Goal: Complete application form: Complete application form

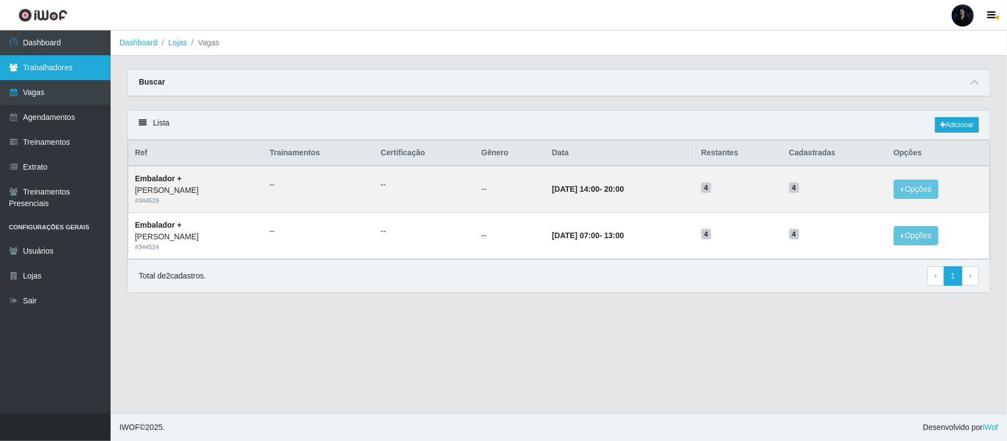
click at [61, 76] on link "Trabalhadores" at bounding box center [55, 67] width 111 height 25
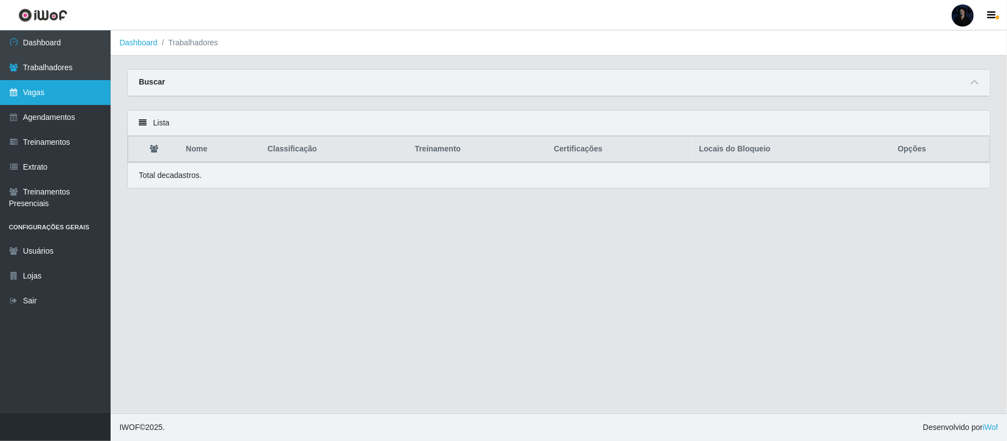
click at [59, 87] on link "Vagas" at bounding box center [55, 92] width 111 height 25
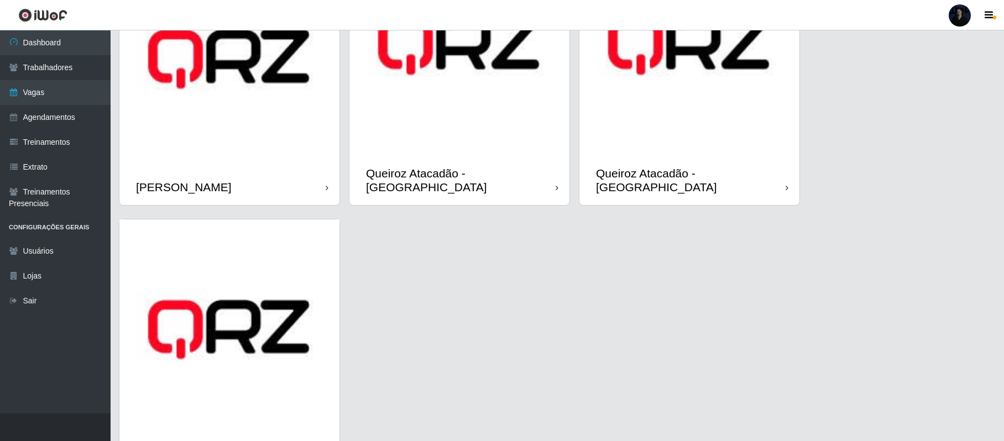
scroll to position [735, 0]
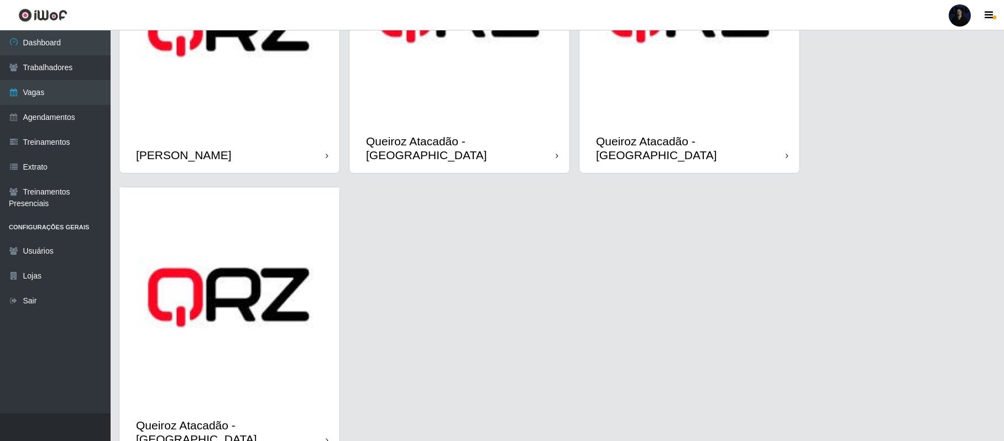
click at [686, 123] on div "Queiroz Atacadão - [GEOGRAPHIC_DATA]" at bounding box center [689, 148] width 220 height 50
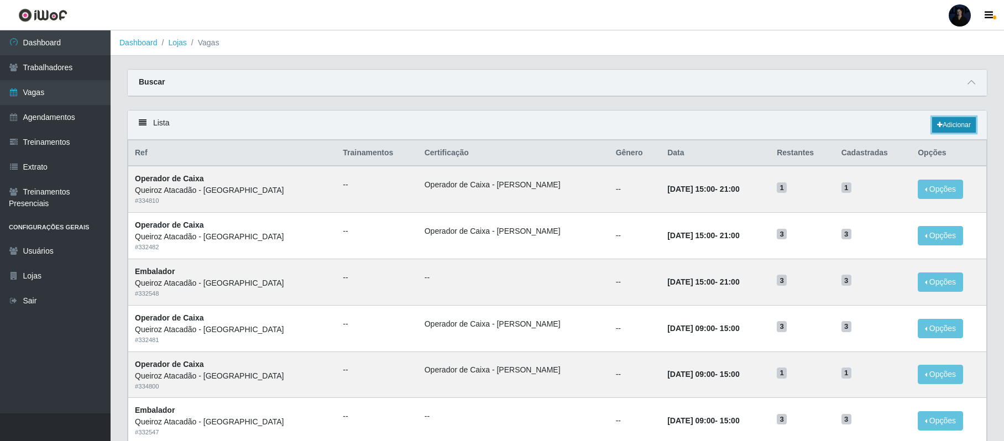
click at [964, 124] on link "Adicionar" at bounding box center [954, 124] width 44 height 15
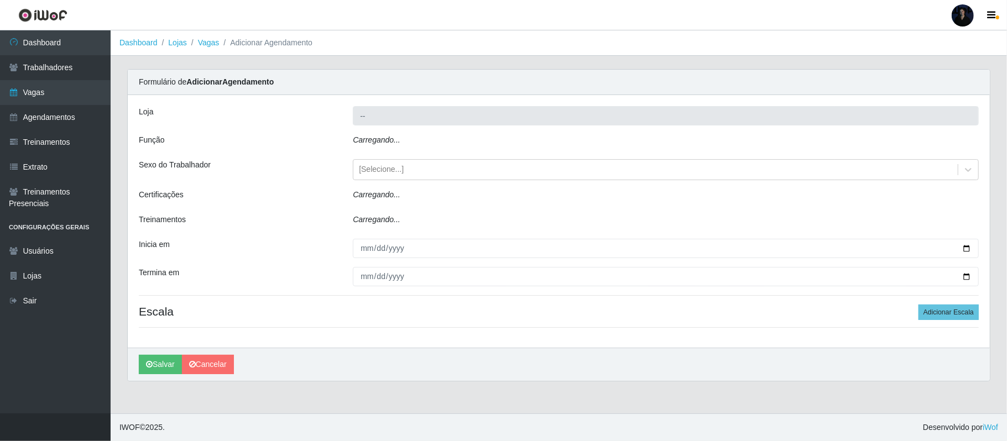
type input "Queiroz Atacadão - [GEOGRAPHIC_DATA]"
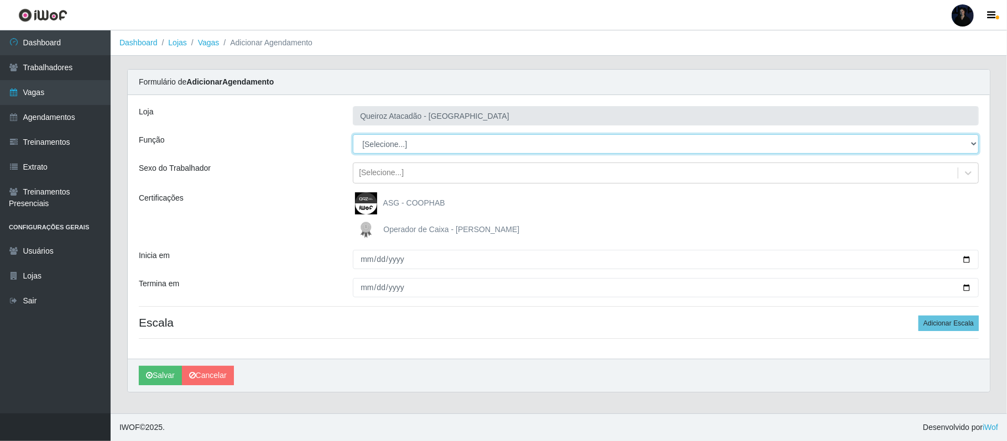
click at [414, 138] on select "[Selecione...] Auxiliar de Depósito Auxiliar de Depósito + Auxiliar de Depósito…" at bounding box center [666, 143] width 626 height 19
select select "106"
click at [353, 135] on select "[Selecione...] Auxiliar de Depósito Auxiliar de Depósito + Auxiliar de Depósito…" at bounding box center [666, 143] width 626 height 19
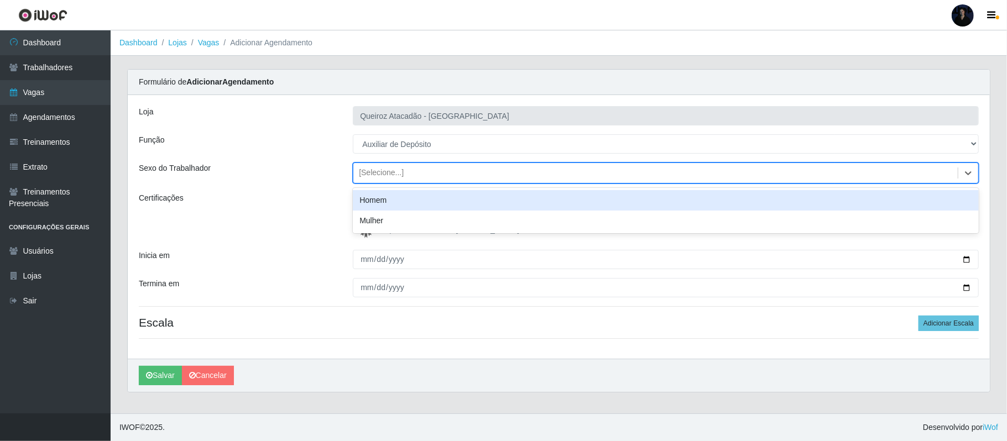
click at [385, 179] on div "[Selecione...]" at bounding box center [381, 174] width 45 height 12
click at [385, 208] on div "Homem" at bounding box center [666, 200] width 626 height 20
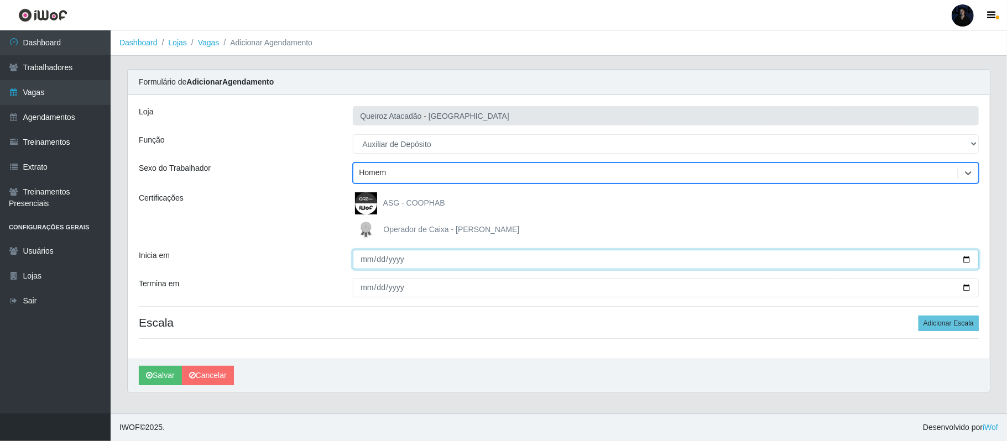
click at [966, 261] on input "Inicia em" at bounding box center [666, 259] width 626 height 19
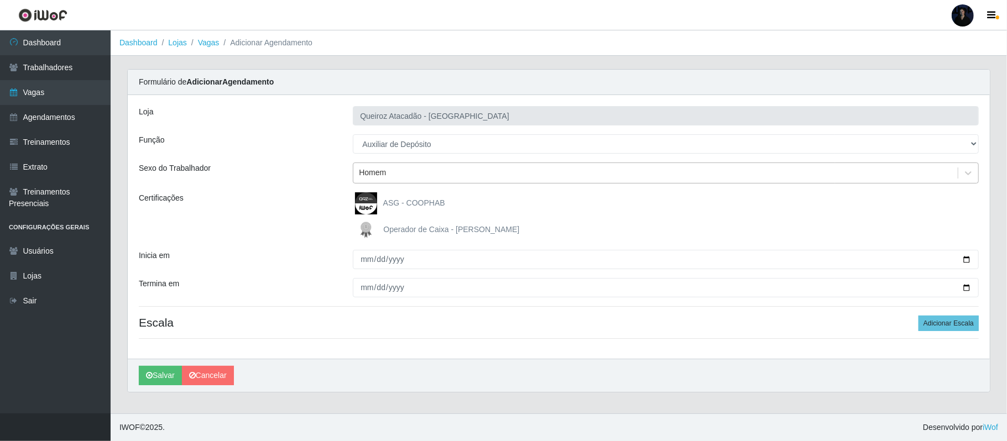
click at [367, 174] on div "Homem" at bounding box center [372, 174] width 27 height 12
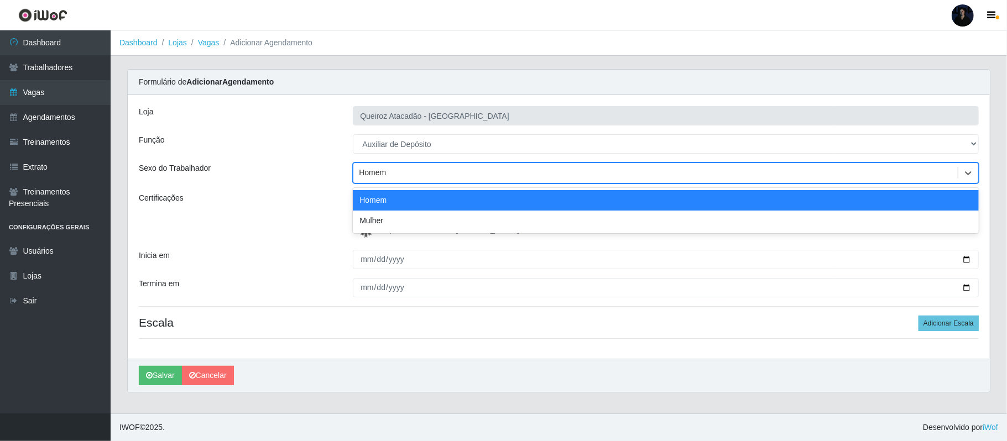
click at [385, 175] on div "Homem" at bounding box center [372, 174] width 27 height 12
click at [310, 164] on div "Sexo do Trabalhador" at bounding box center [237, 173] width 214 height 21
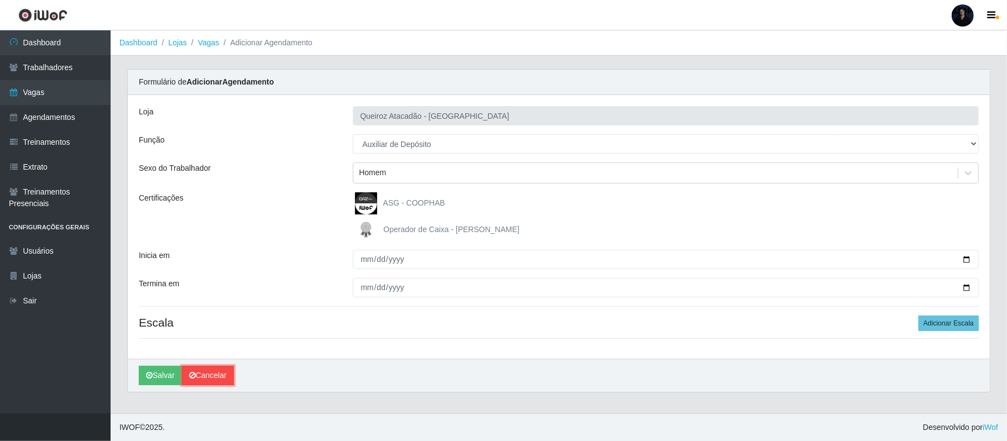
click at [210, 379] on link "Cancelar" at bounding box center [208, 375] width 52 height 19
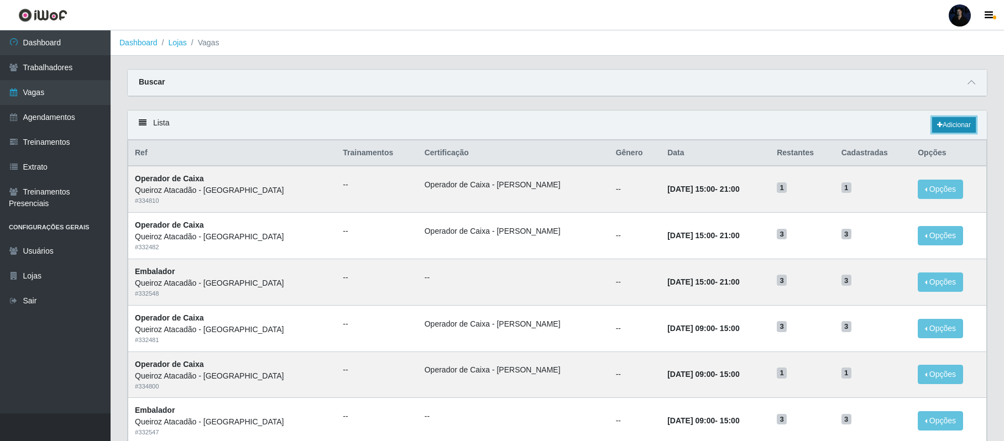
click at [962, 128] on link "Adicionar" at bounding box center [954, 124] width 44 height 15
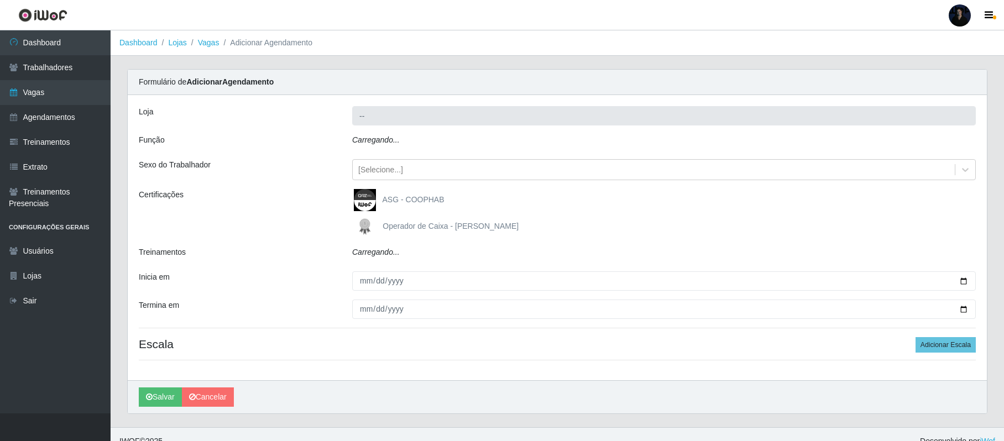
type input "Queiroz Atacadão - [GEOGRAPHIC_DATA]"
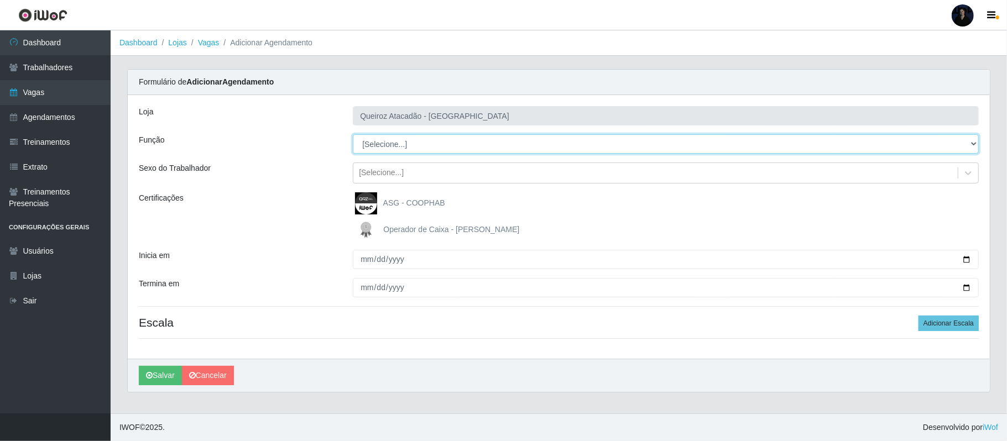
click at [477, 149] on select "[Selecione...] Auxiliar de Depósito Auxiliar de Depósito + Auxiliar de Depósito…" at bounding box center [666, 143] width 626 height 19
select select "106"
click at [353, 135] on select "[Selecione...] Auxiliar de Depósito Auxiliar de Depósito + Auxiliar de Depósito…" at bounding box center [666, 143] width 626 height 19
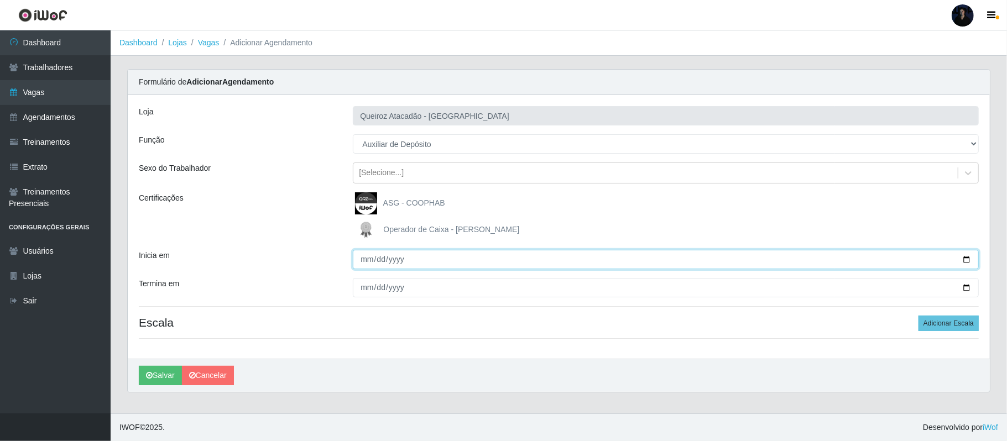
click at [968, 257] on input "Inicia em" at bounding box center [666, 259] width 626 height 19
type input "[DATE]"
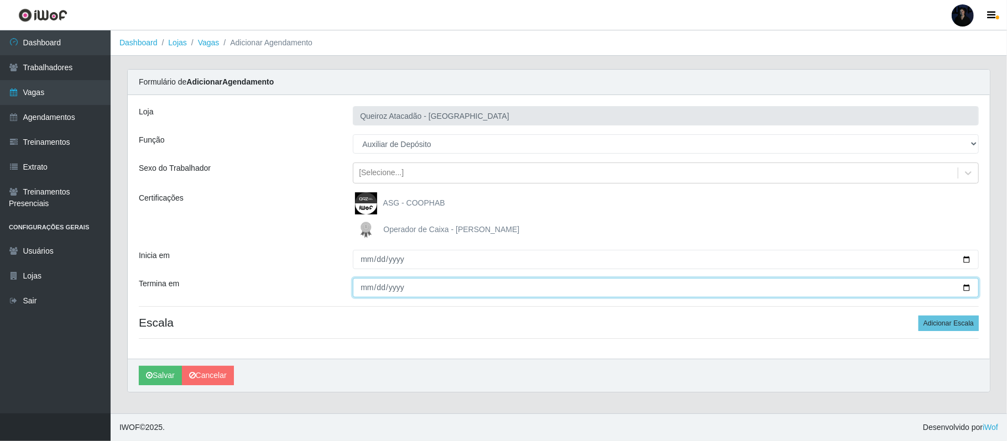
click at [963, 289] on input "Termina em" at bounding box center [666, 287] width 626 height 19
type input "[DATE]"
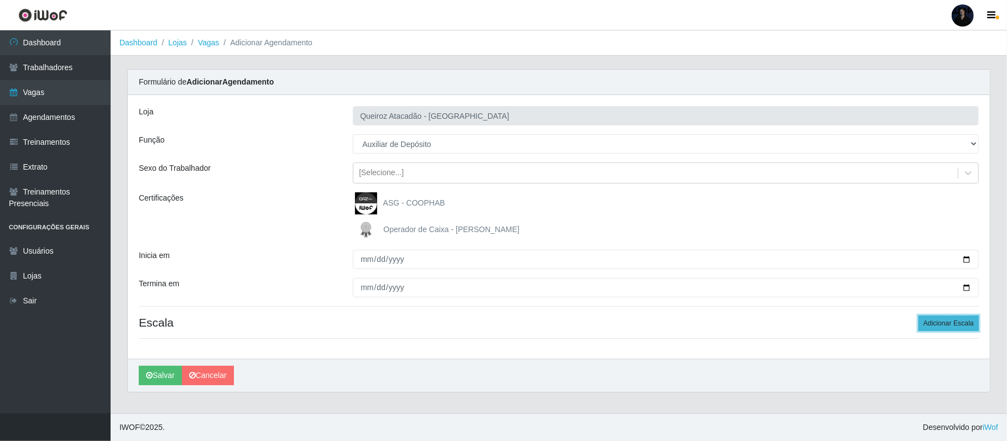
click at [950, 322] on button "Adicionar Escala" at bounding box center [948, 323] width 60 height 15
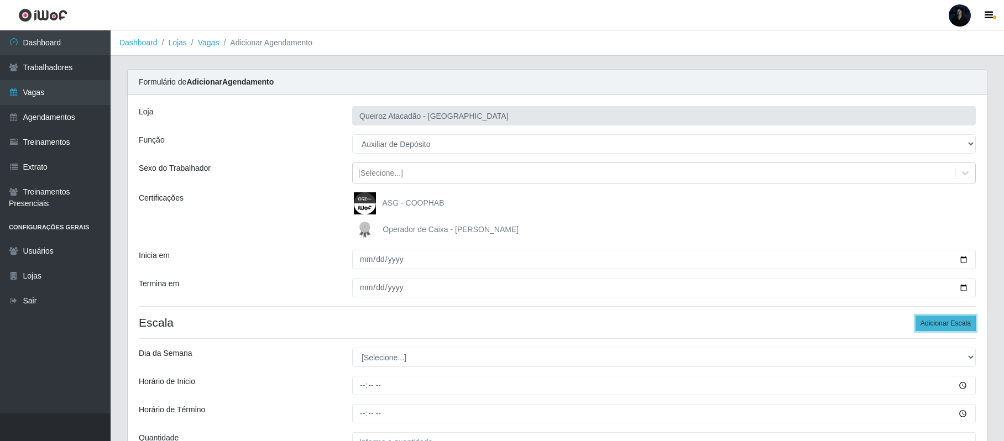
click at [950, 322] on button "Adicionar Escala" at bounding box center [946, 323] width 60 height 15
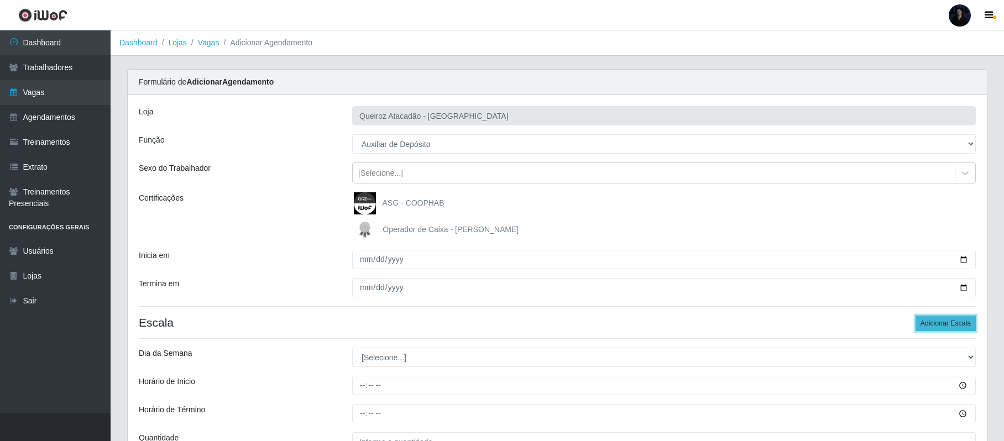
click at [950, 322] on button "Adicionar Escala" at bounding box center [946, 323] width 60 height 15
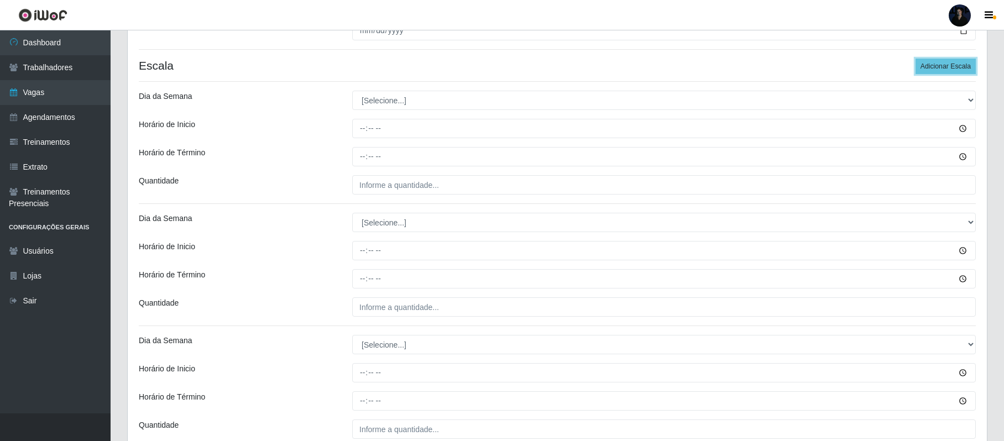
scroll to position [274, 0]
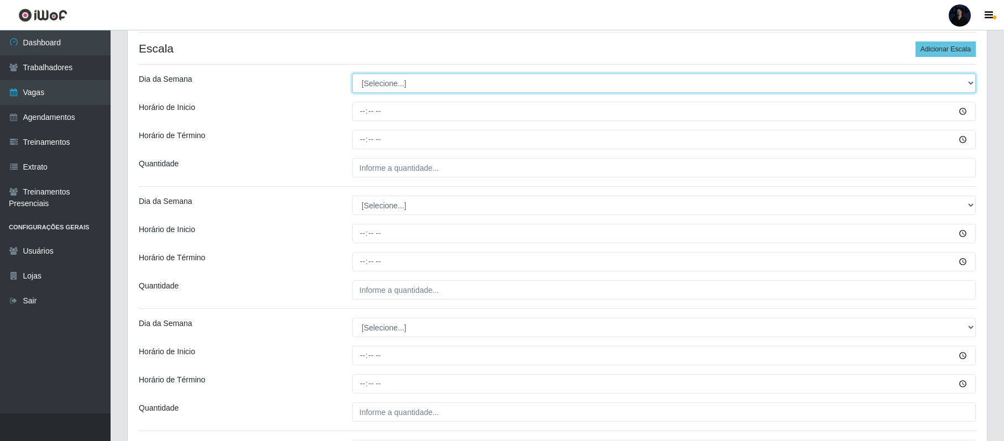
click at [384, 85] on select "[Selecione...] Segunda Terça Quarta Quinta Sexta Sábado Domingo" at bounding box center [664, 83] width 624 height 19
select select "1"
click at [352, 75] on select "[Selecione...] Segunda Terça Quarta Quinta Sexta Sábado Domingo" at bounding box center [664, 83] width 624 height 19
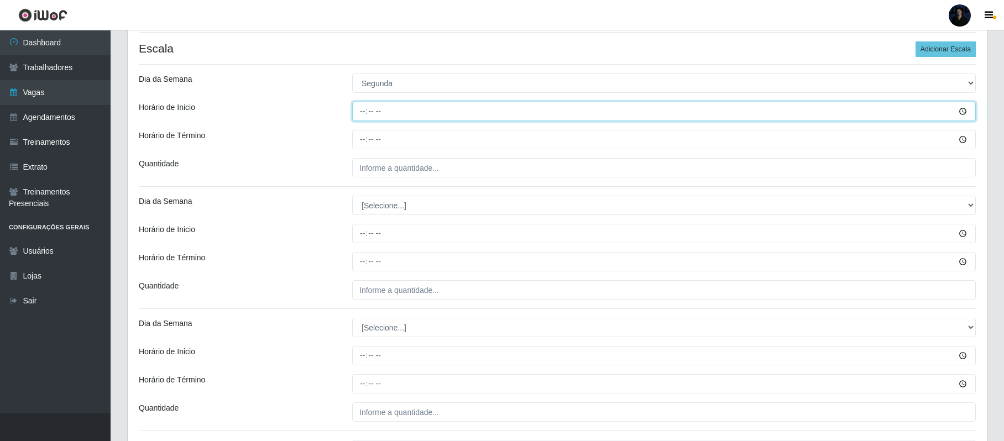
click at [366, 114] on input "Horário de Inicio" at bounding box center [664, 111] width 624 height 19
type input "08:00"
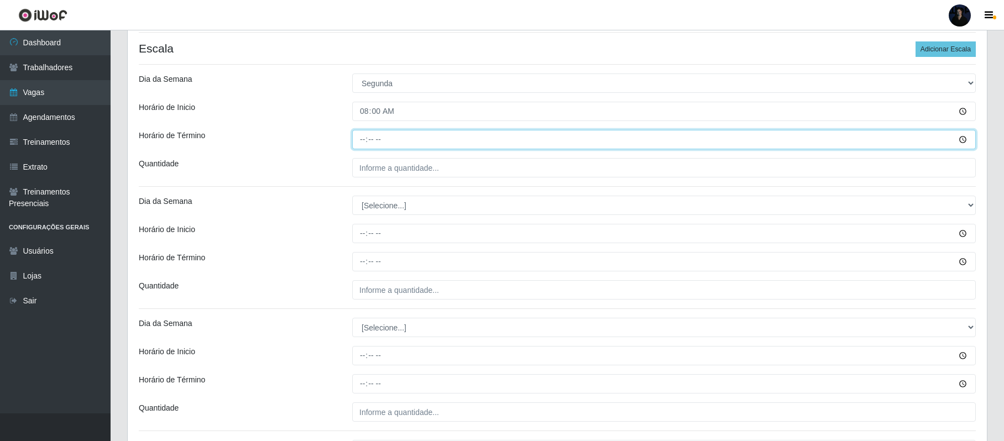
click at [359, 142] on input "Horário de Término" at bounding box center [664, 139] width 624 height 19
type input "14:00"
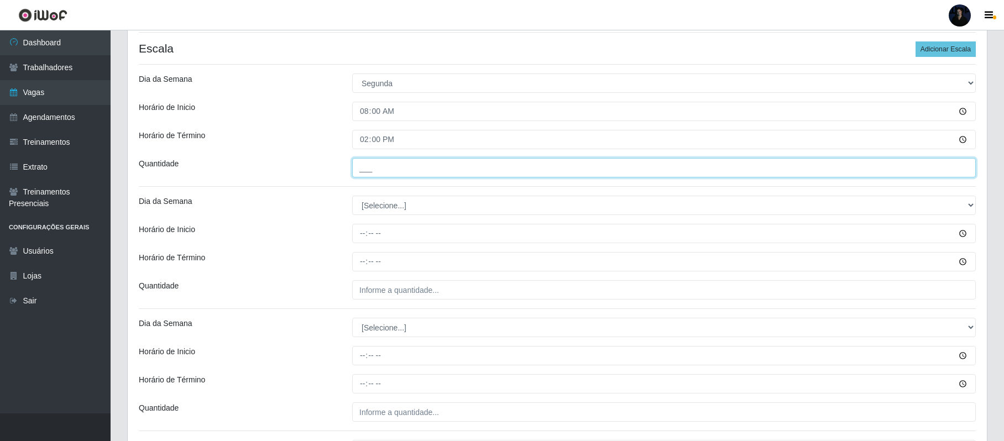
click at [363, 167] on input "___" at bounding box center [664, 167] width 624 height 19
type input "1__"
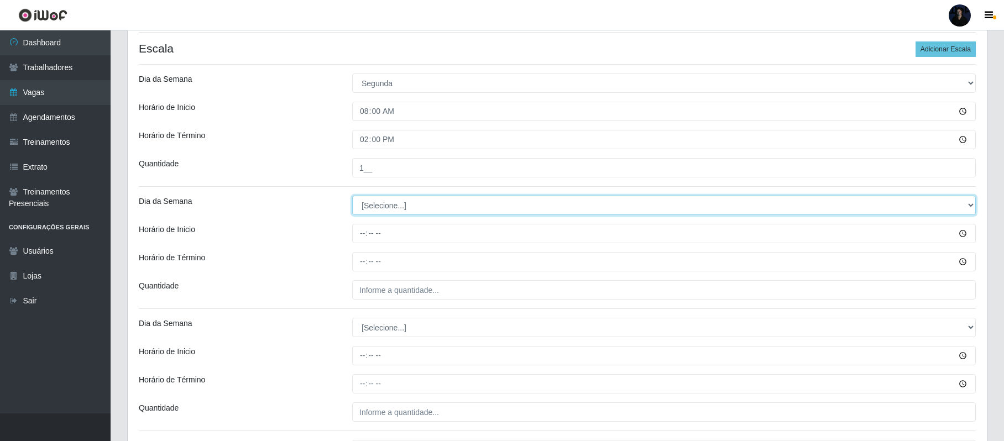
click at [365, 209] on select "[Selecione...] Segunda Terça Quarta Quinta Sexta Sábado Domingo" at bounding box center [664, 205] width 624 height 19
select select "1"
click at [352, 197] on select "[Selecione...] Segunda Terça Quarta Quinta Sexta Sábado Domingo" at bounding box center [664, 205] width 624 height 19
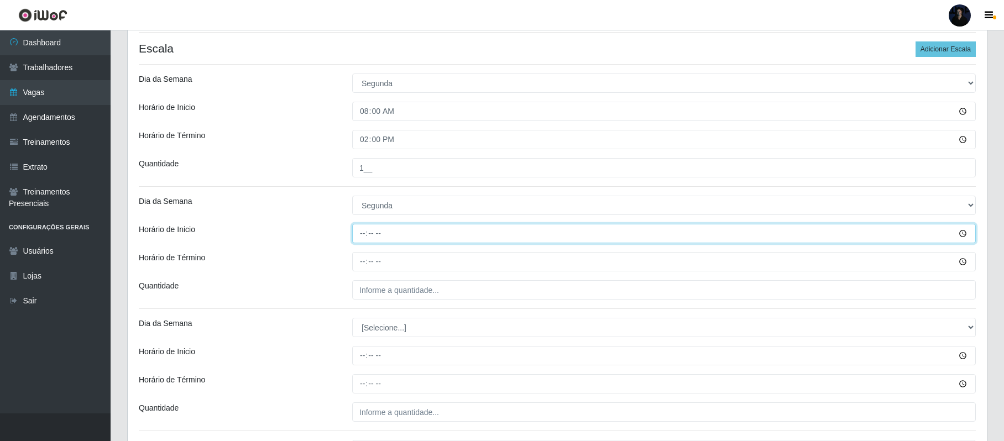
click at [364, 232] on input "Horário de Inicio" at bounding box center [664, 233] width 624 height 19
type input "09:00"
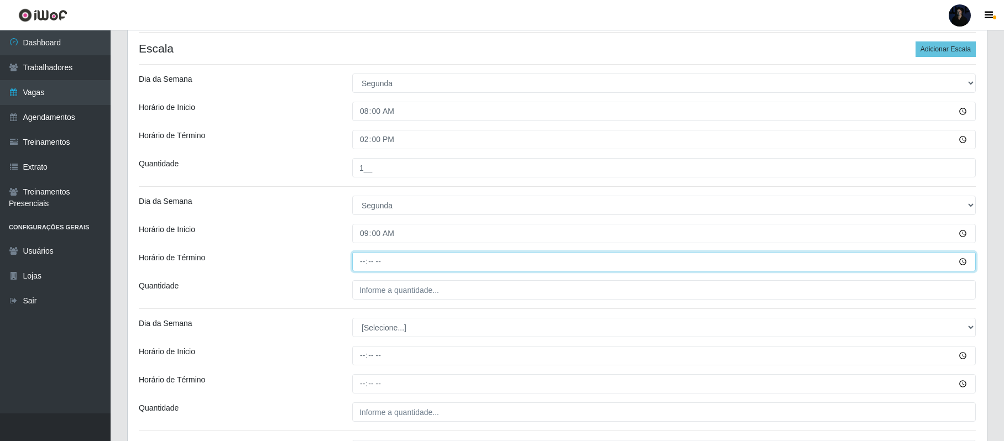
click at [362, 264] on input "Horário de Término" at bounding box center [664, 261] width 624 height 19
type input "15:00"
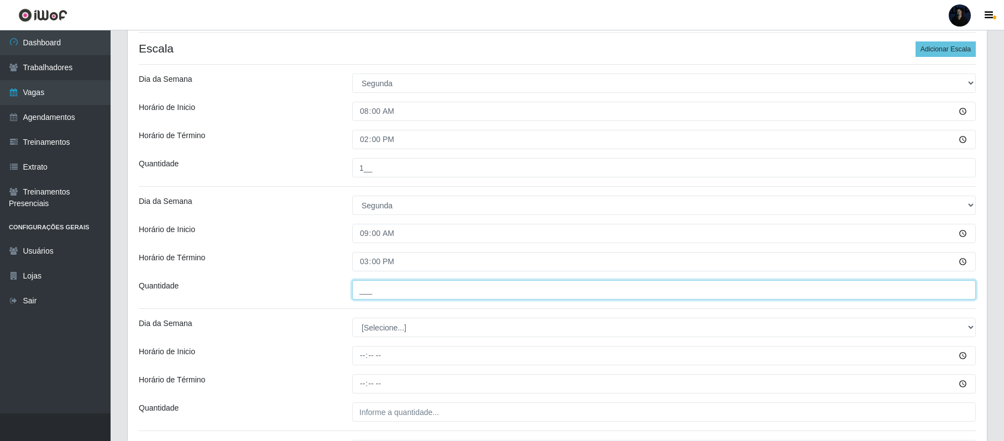
click at [363, 290] on input "___" at bounding box center [664, 289] width 624 height 19
type input "1__"
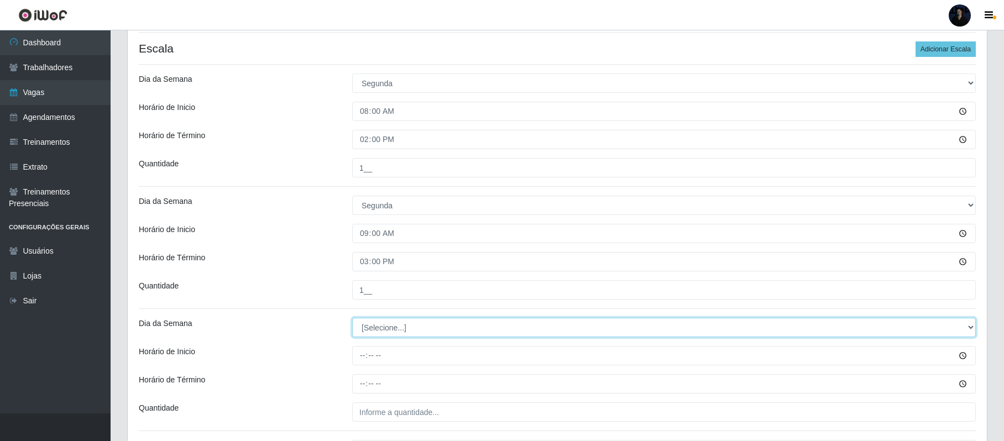
click at [387, 328] on select "[Selecione...] Segunda Terça Quarta Quinta Sexta Sábado Domingo" at bounding box center [664, 327] width 624 height 19
select select "2"
click at [352, 320] on select "[Selecione...] Segunda Terça Quarta Quinta Sexta Sábado Domingo" at bounding box center [664, 327] width 624 height 19
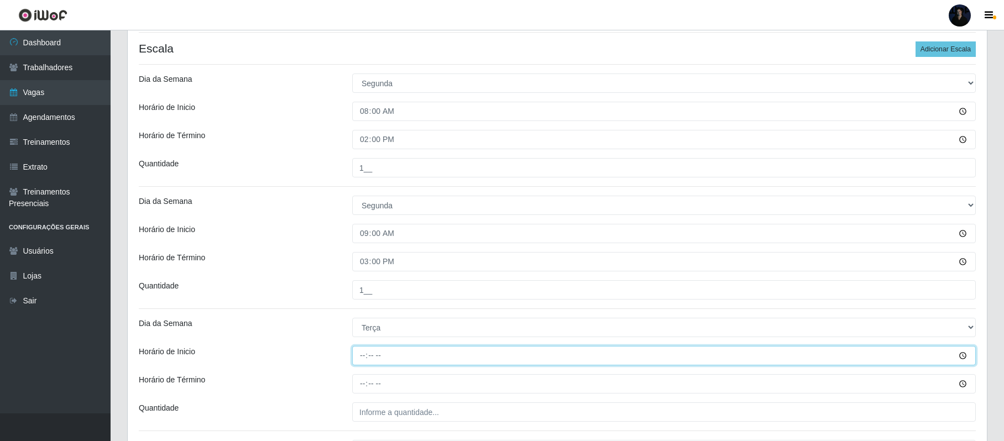
click at [366, 357] on input "Horário de Inicio" at bounding box center [664, 355] width 624 height 19
type input "08:00"
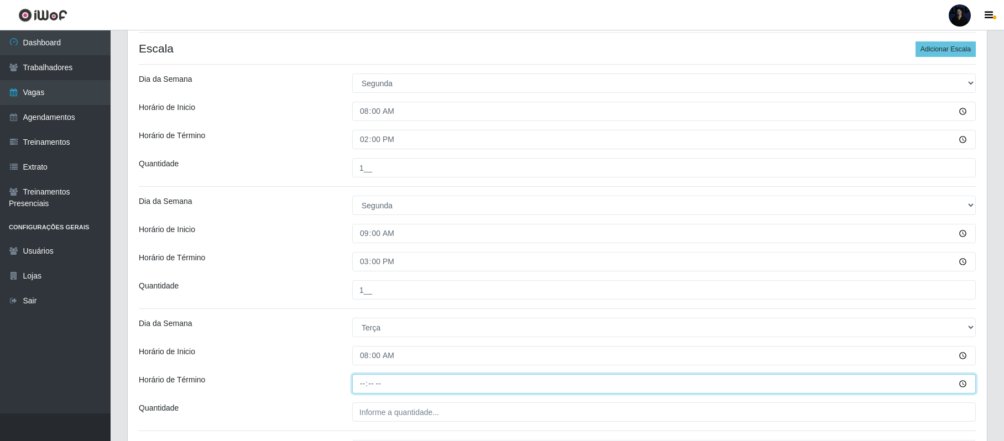
click at [365, 388] on input "Horário de Término" at bounding box center [664, 383] width 624 height 19
type input "14:00"
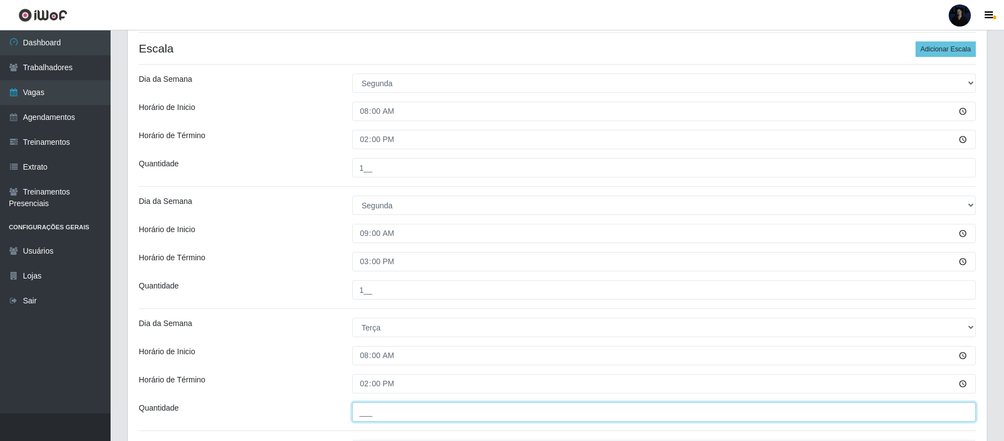
click at [362, 407] on input "___" at bounding box center [664, 411] width 624 height 19
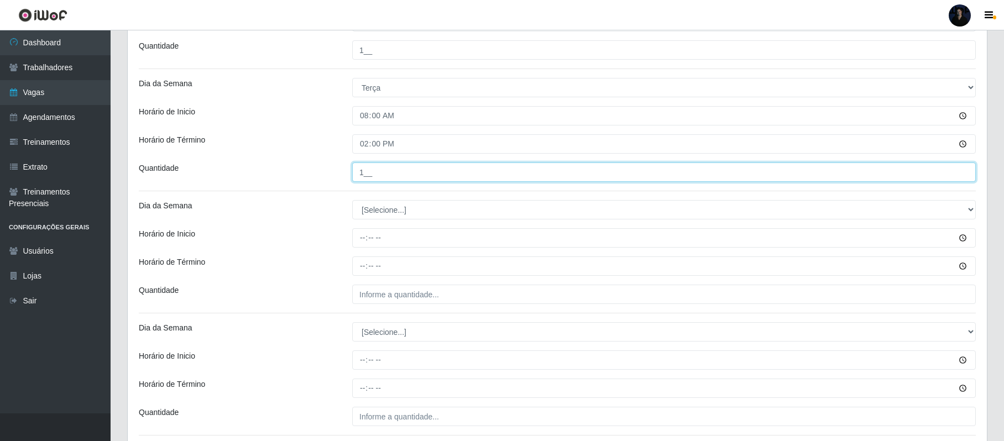
scroll to position [562, 0]
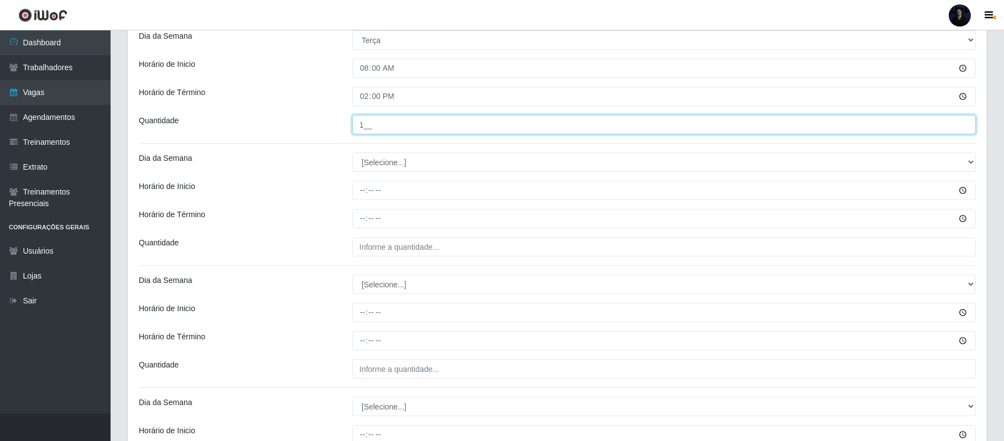
type input "1__"
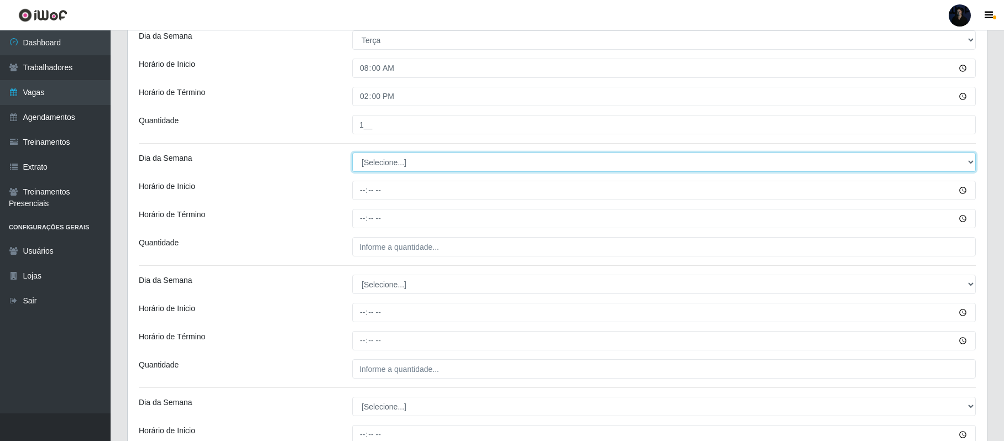
click at [385, 159] on select "[Selecione...] Segunda Terça Quarta Quinta Sexta Sábado Domingo" at bounding box center [664, 162] width 624 height 19
select select "2"
click at [352, 154] on select "[Selecione...] Segunda Terça Quarta Quinta Sexta Sábado Domingo" at bounding box center [664, 162] width 624 height 19
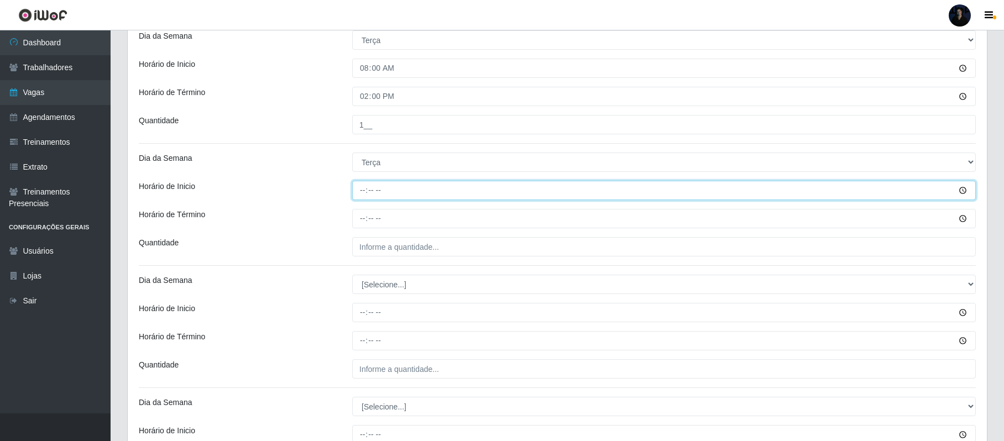
click at [358, 191] on input "Horário de Inicio" at bounding box center [664, 190] width 624 height 19
type input "09:00"
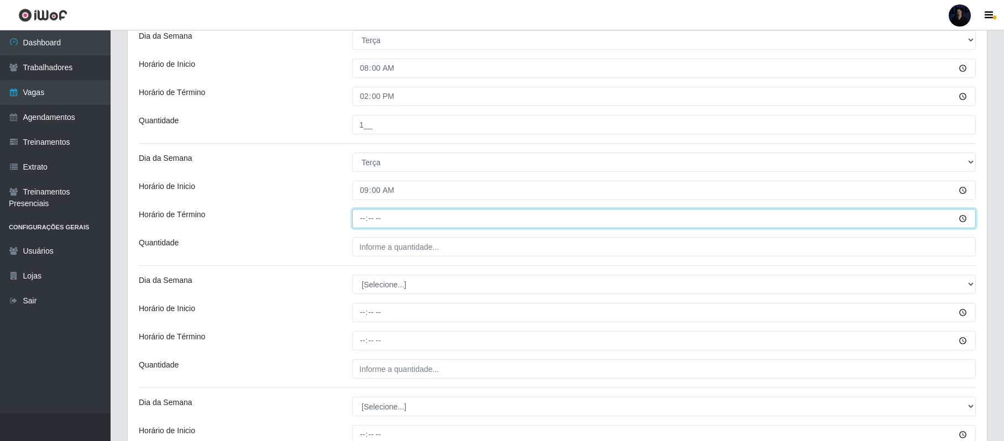
click at [368, 219] on input "Horário de Término" at bounding box center [664, 218] width 624 height 19
click at [357, 221] on input "Horário de Término" at bounding box center [664, 218] width 624 height 19
click at [362, 220] on input "Horário de Término" at bounding box center [664, 218] width 624 height 19
type input "15:00"
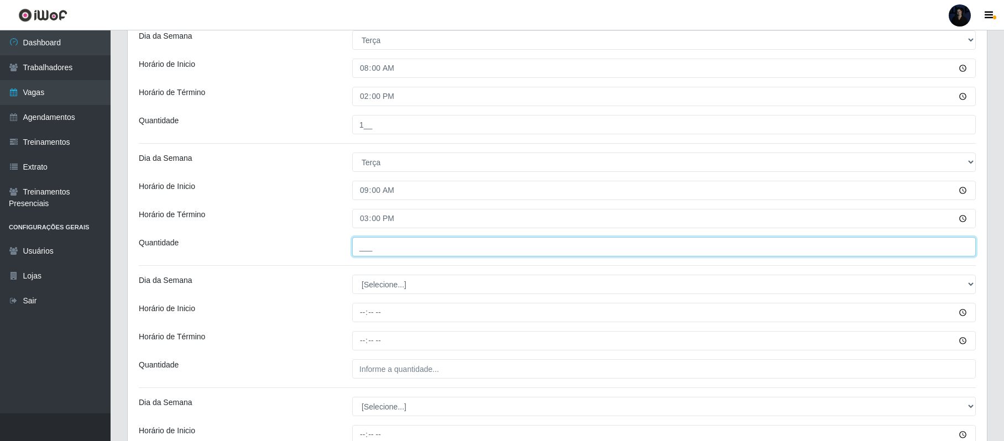
click at [359, 248] on input "___" at bounding box center [664, 246] width 624 height 19
type input "1__"
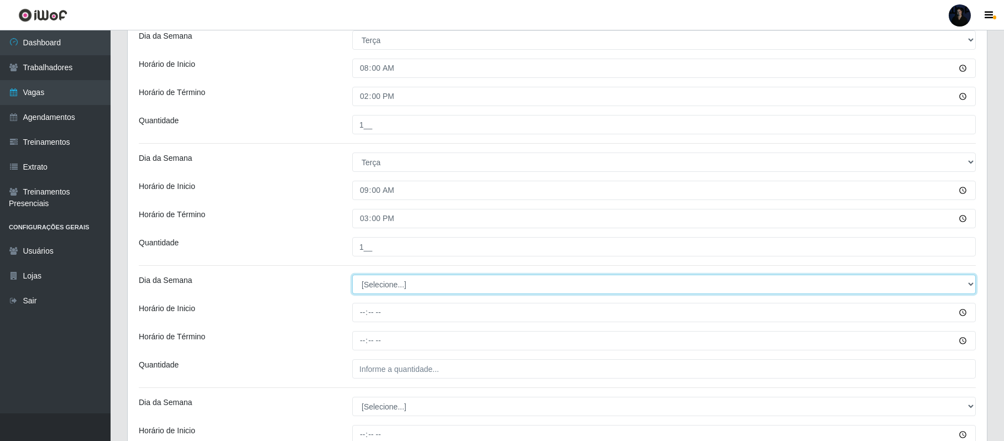
click at [388, 284] on select "[Selecione...] Segunda Terça Quarta Quinta Sexta Sábado Domingo" at bounding box center [664, 284] width 624 height 19
select select "3"
click at [352, 276] on select "[Selecione...] Segunda Terça Quarta Quinta Sexta Sábado Domingo" at bounding box center [664, 284] width 624 height 19
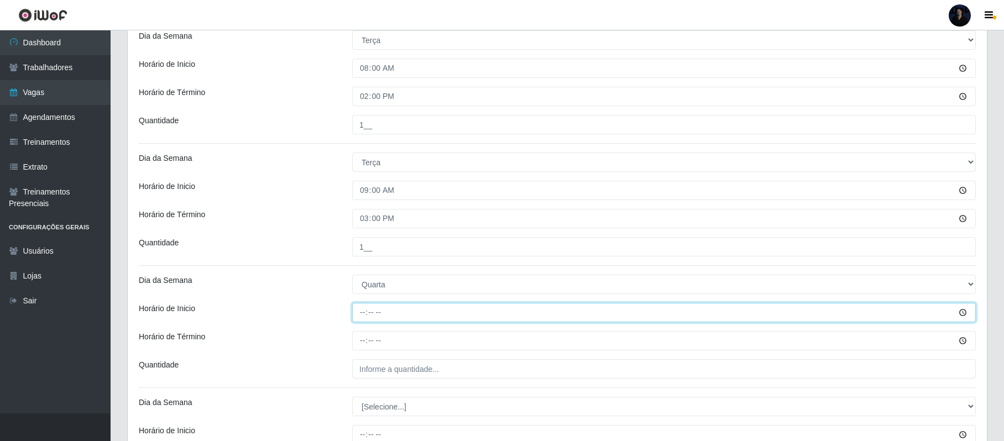
click at [354, 312] on input "Horário de Inicio" at bounding box center [664, 312] width 624 height 19
type input "08:00"
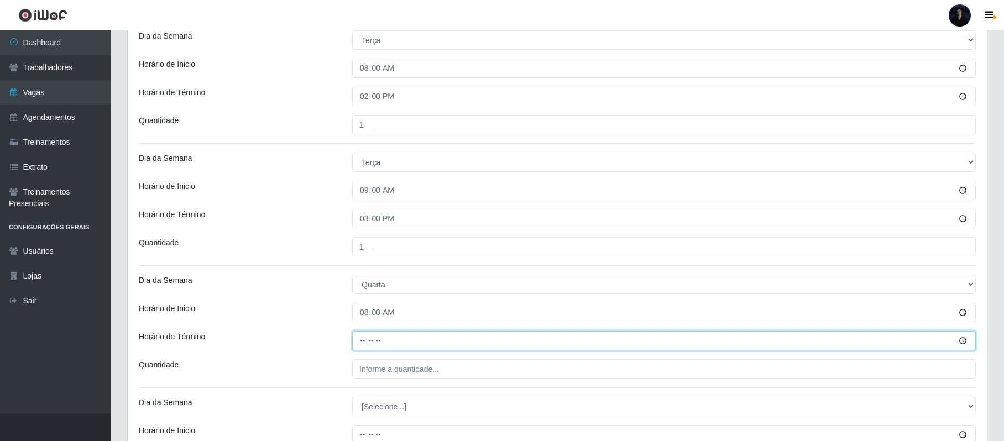
click at [363, 346] on input "Horário de Término" at bounding box center [664, 340] width 624 height 19
type input "14:00"
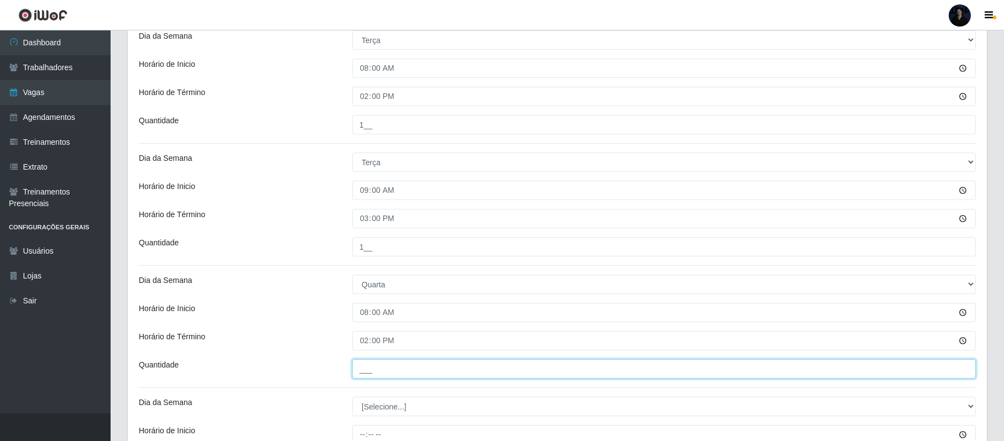
click at [363, 366] on input "___" at bounding box center [664, 368] width 624 height 19
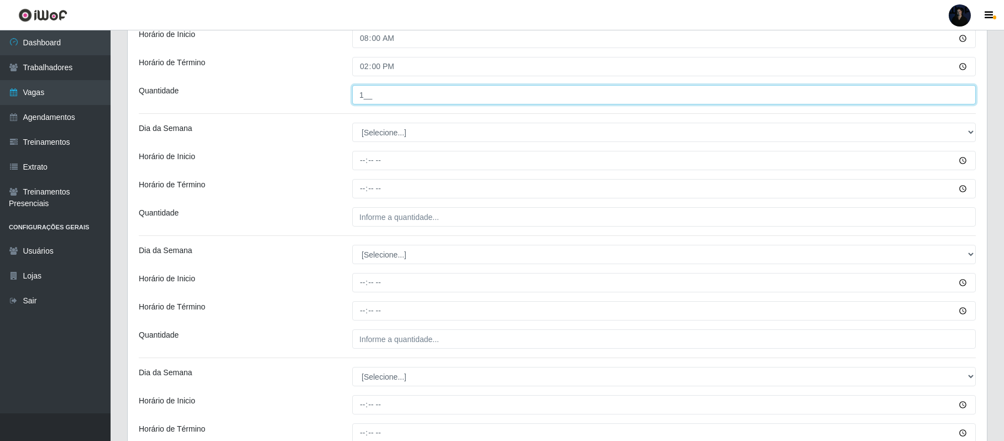
scroll to position [891, 0]
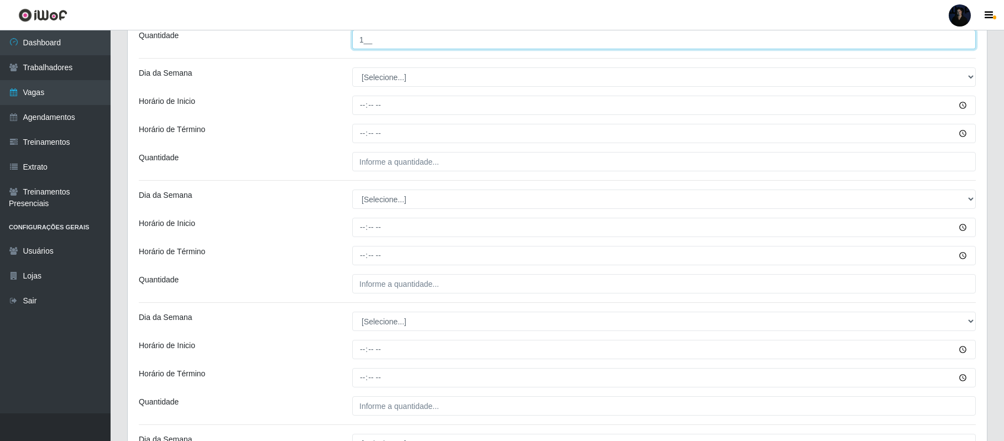
type input "1__"
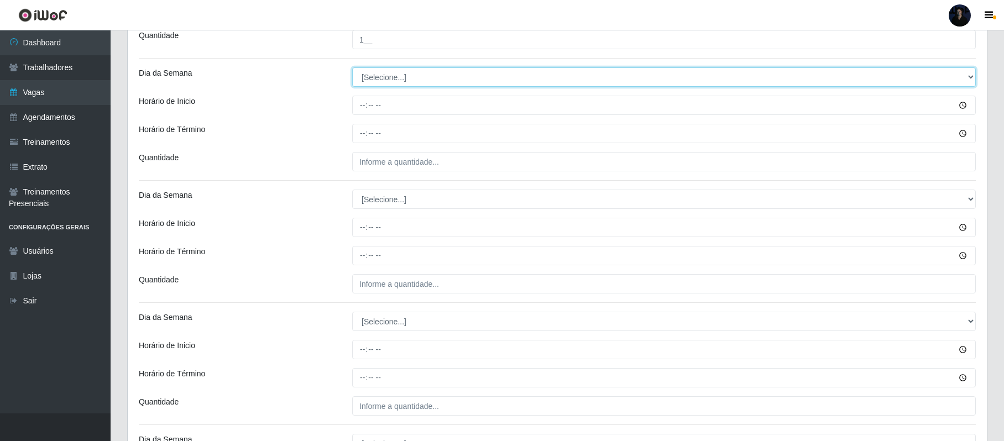
click at [418, 85] on select "[Selecione...] Segunda Terça Quarta Quinta Sexta Sábado Domingo" at bounding box center [664, 76] width 624 height 19
select select "3"
click at [352, 70] on select "[Selecione...] Segunda Terça Quarta Quinta Sexta Sábado Domingo" at bounding box center [664, 76] width 624 height 19
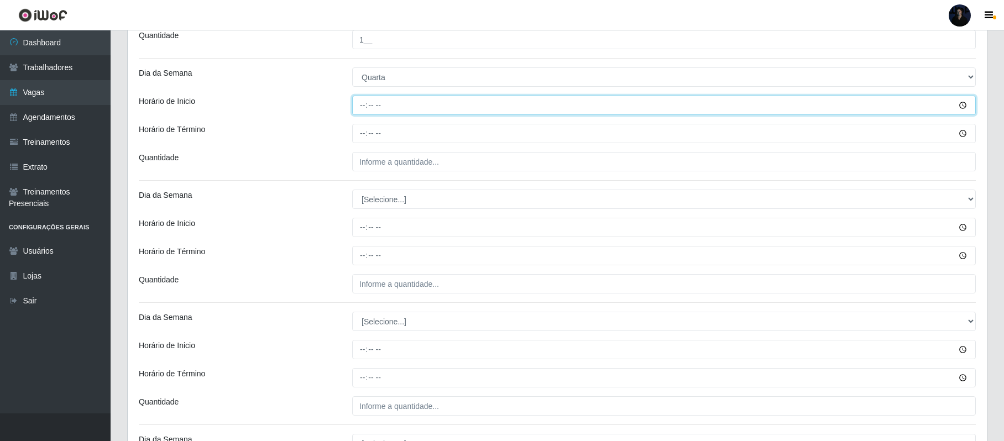
click at [359, 115] on input "Horário de Inicio" at bounding box center [664, 105] width 624 height 19
type input "09:00"
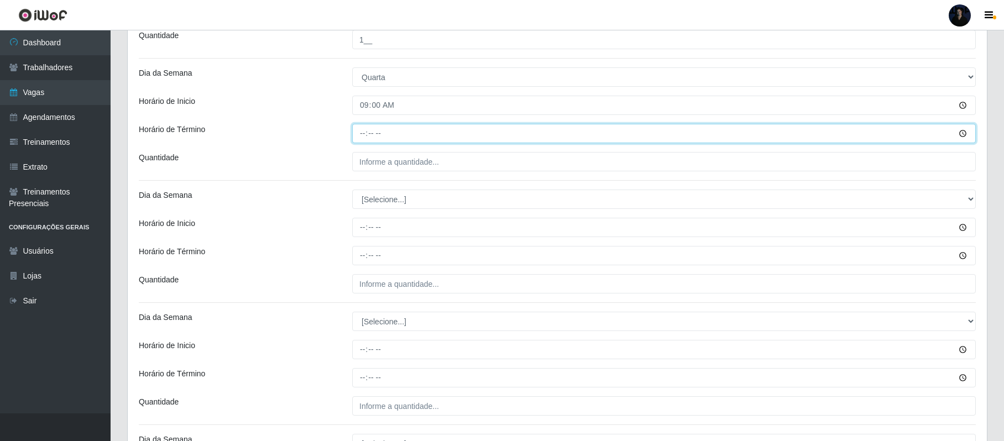
click at [365, 138] on input "Horário de Término" at bounding box center [664, 133] width 624 height 19
type input "15:00"
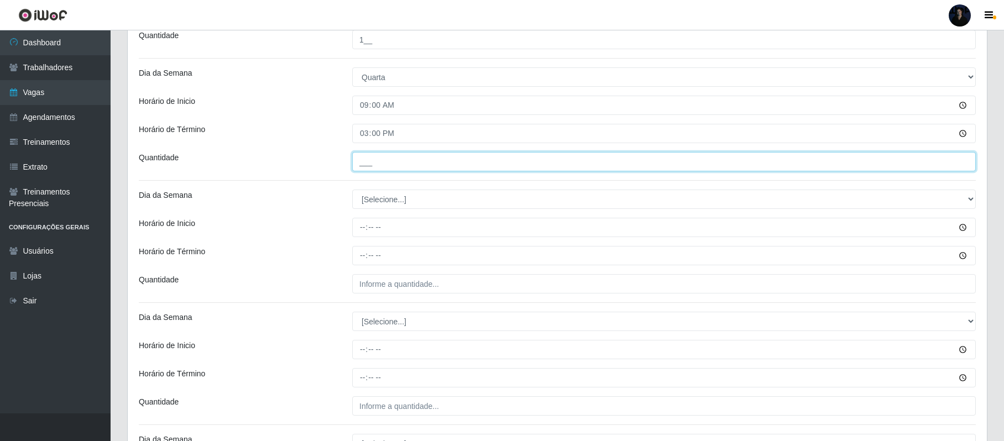
click at [359, 161] on input "___" at bounding box center [664, 161] width 624 height 19
type input "1__"
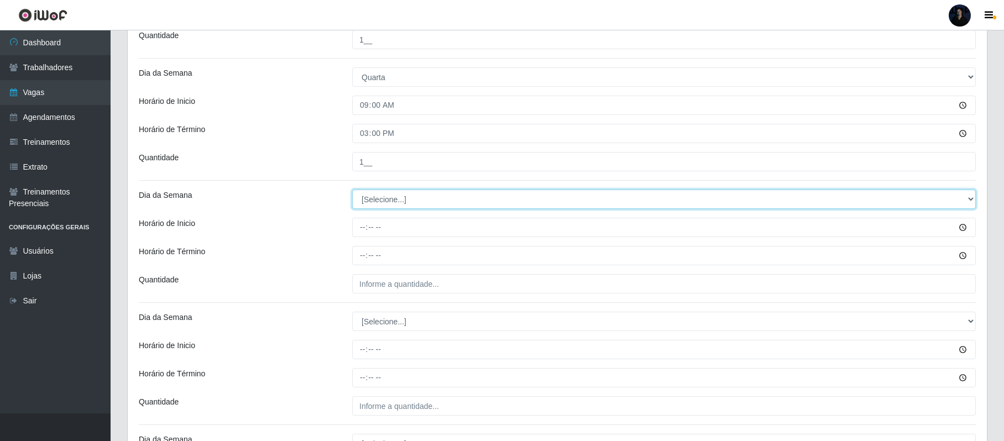
click at [365, 200] on select "[Selecione...] Segunda Terça Quarta Quinta Sexta Sábado Domingo" at bounding box center [664, 199] width 624 height 19
select select "4"
click at [352, 192] on select "[Selecione...] Segunda Terça Quarta Quinta Sexta Sábado Domingo" at bounding box center [664, 199] width 624 height 19
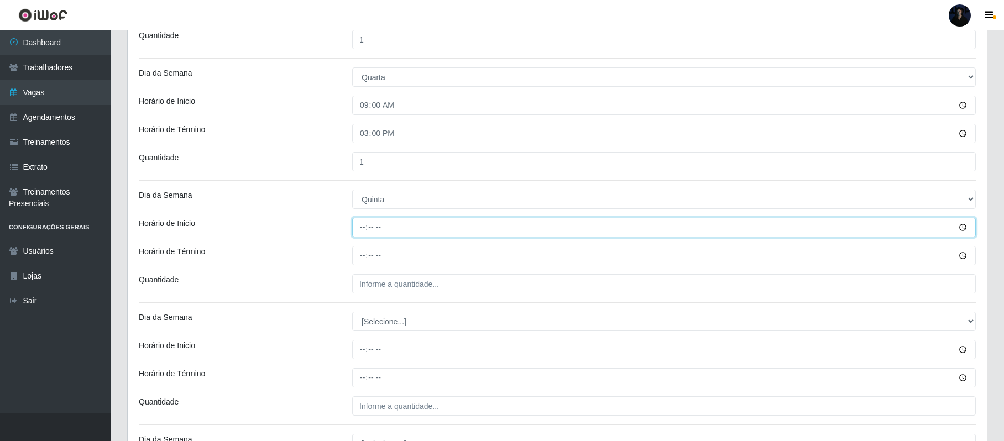
click at [360, 229] on input "Horário de Inicio" at bounding box center [664, 227] width 624 height 19
type input "08:00"
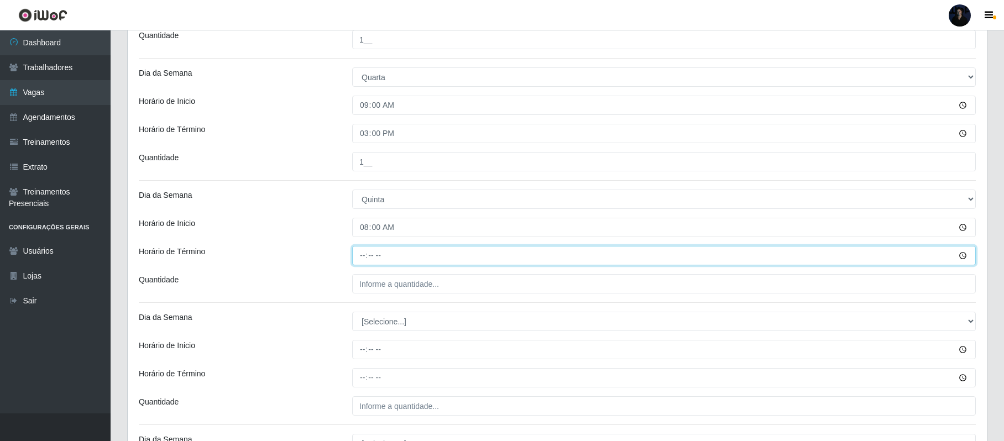
click at [362, 254] on input "Horário de Término" at bounding box center [664, 255] width 624 height 19
type input "14:00"
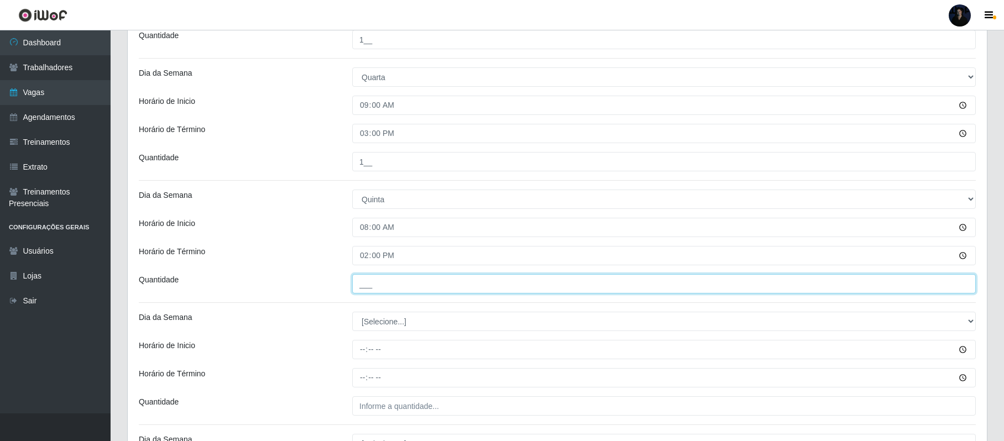
click at [357, 284] on input "___" at bounding box center [664, 283] width 624 height 19
type input "1__"
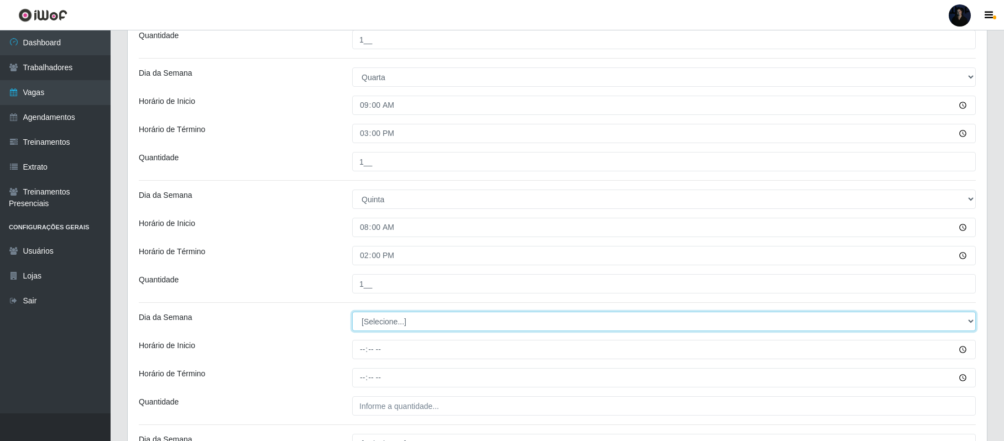
click at [372, 322] on select "[Selecione...] Segunda Terça Quarta Quinta Sexta Sábado Domingo" at bounding box center [664, 321] width 624 height 19
select select "4"
click at [352, 314] on select "[Selecione...] Segunda Terça Quarta Quinta Sexta Sábado Domingo" at bounding box center [664, 321] width 624 height 19
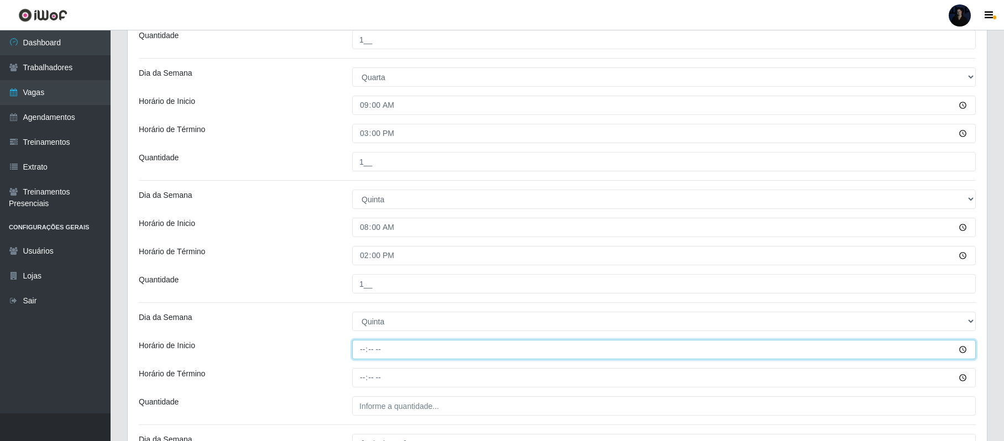
click at [361, 352] on input "Horário de Inicio" at bounding box center [664, 349] width 624 height 19
type input "09:00"
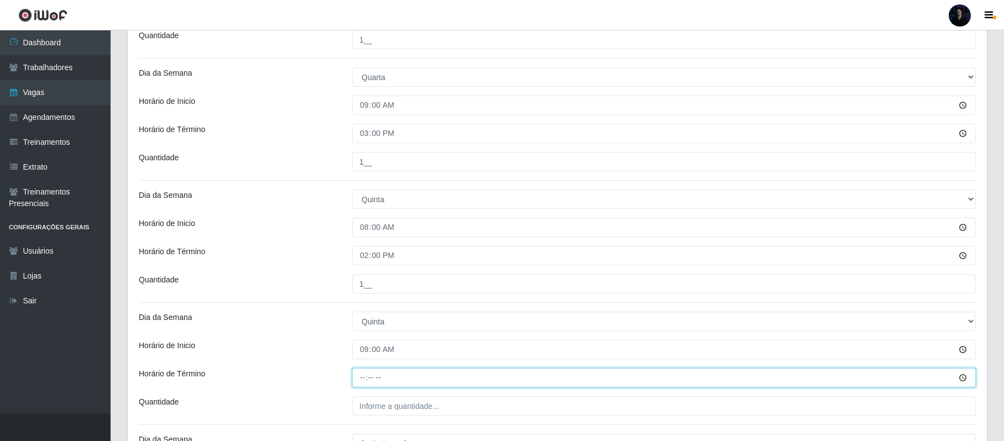
click at [359, 383] on input "Horário de Término" at bounding box center [664, 377] width 624 height 19
type input "15:00"
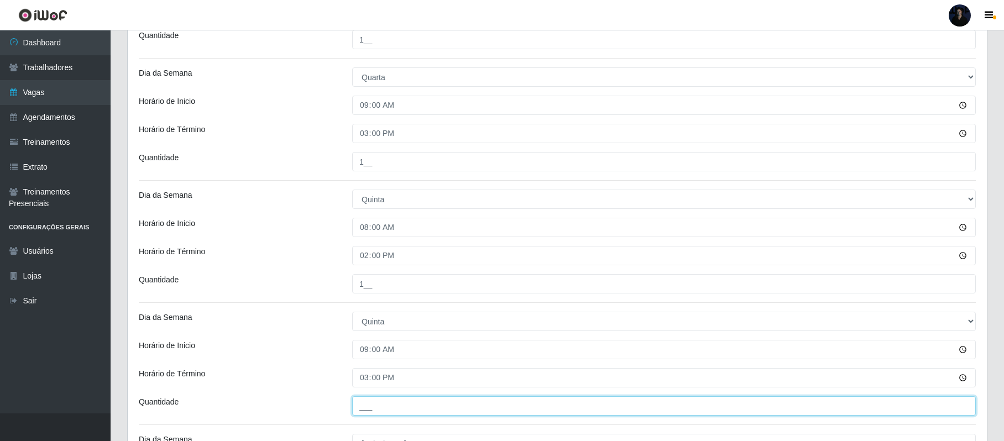
click at [361, 412] on input "___" at bounding box center [664, 405] width 624 height 19
type input "1__"
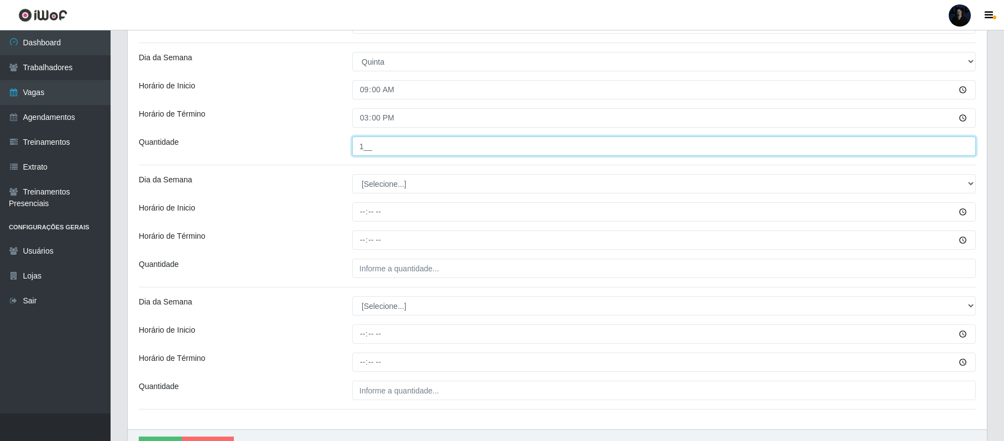
scroll to position [1217, 0]
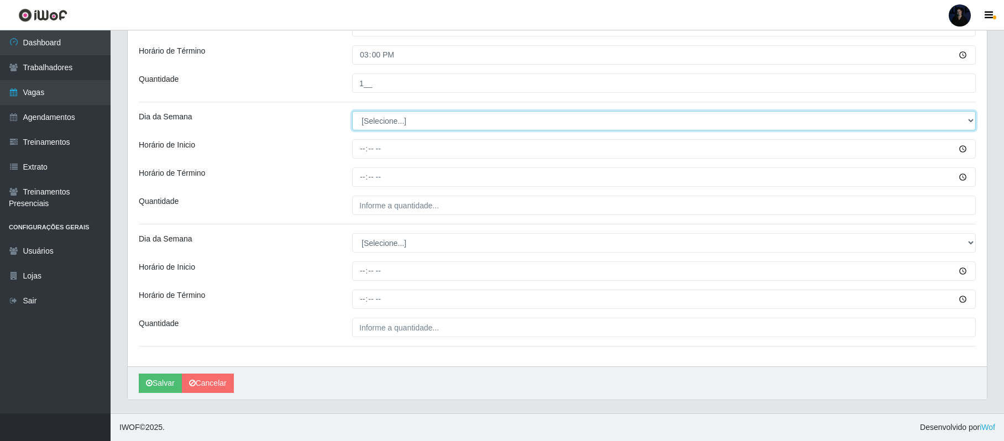
click at [390, 114] on select "[Selecione...] Segunda Terça Quarta Quinta Sexta Sábado Domingo" at bounding box center [664, 120] width 624 height 19
select select "5"
click at [352, 111] on select "[Selecione...] Segunda Terça Quarta Quinta Sexta Sábado Domingo" at bounding box center [664, 120] width 624 height 19
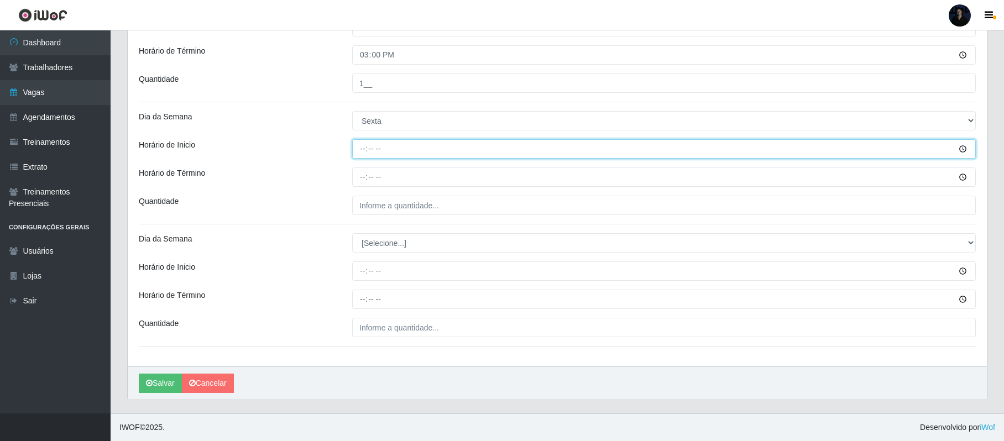
click at [358, 140] on input "Horário de Inicio" at bounding box center [664, 148] width 624 height 19
type input "08:00"
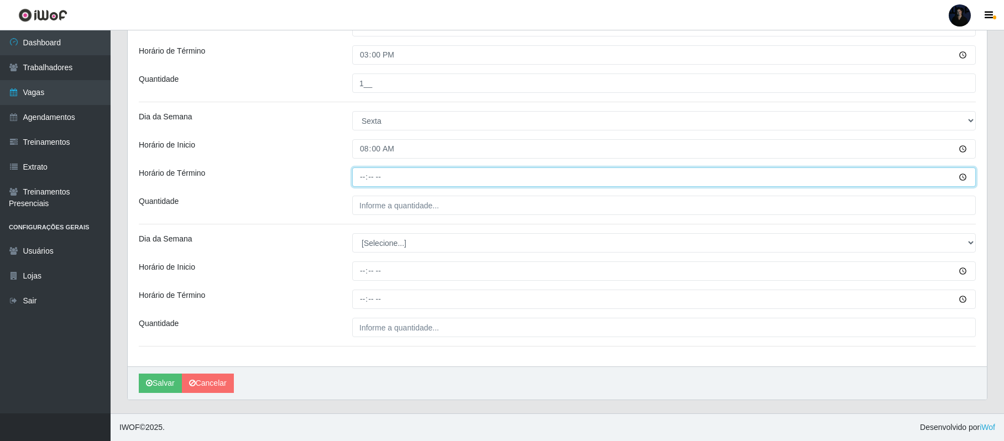
click at [360, 180] on input "Horário de Término" at bounding box center [664, 177] width 624 height 19
type input "14:00"
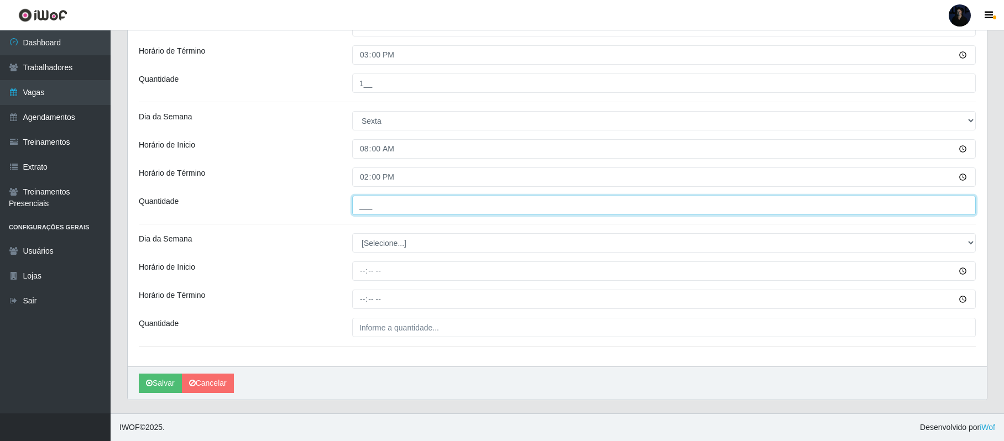
click at [357, 206] on input "___" at bounding box center [664, 205] width 624 height 19
type input "1__"
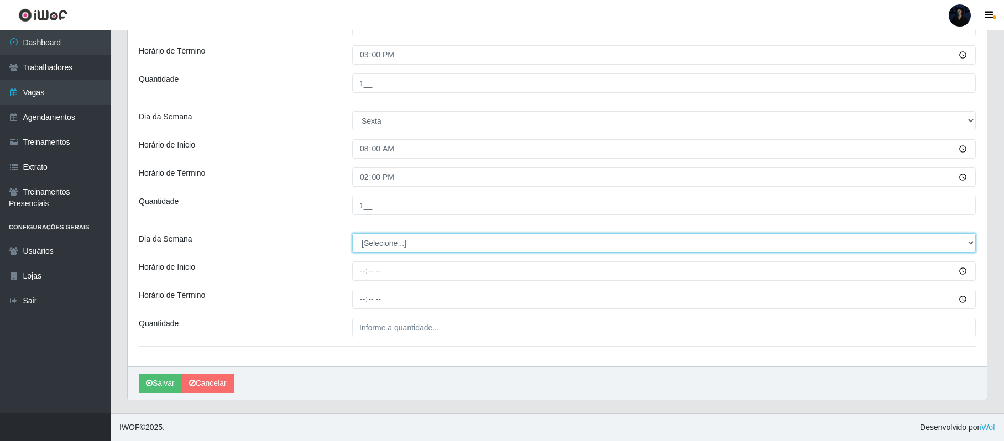
click at [379, 239] on select "[Selecione...] Segunda Terça Quarta Quinta Sexta Sábado Domingo" at bounding box center [664, 242] width 624 height 19
select select "5"
click at [352, 233] on select "[Selecione...] Segunda Terça Quarta Quinta Sexta Sábado Domingo" at bounding box center [664, 242] width 624 height 19
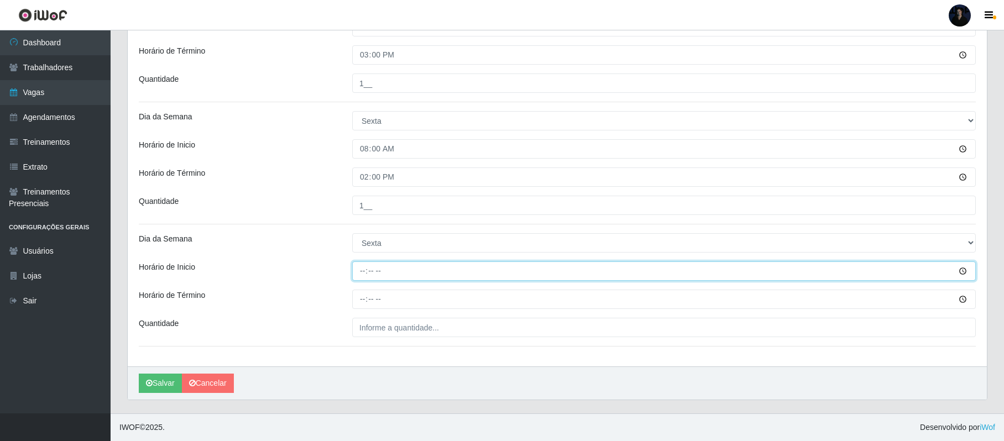
click at [361, 275] on input "Horário de Inicio" at bounding box center [664, 271] width 624 height 19
type input "09:00"
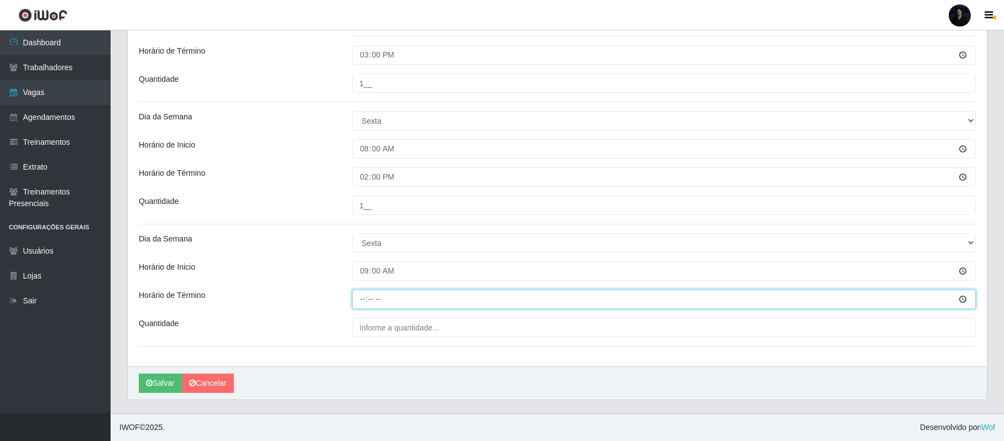
click at [364, 297] on input "Horário de Término" at bounding box center [664, 299] width 624 height 19
type input "15:00"
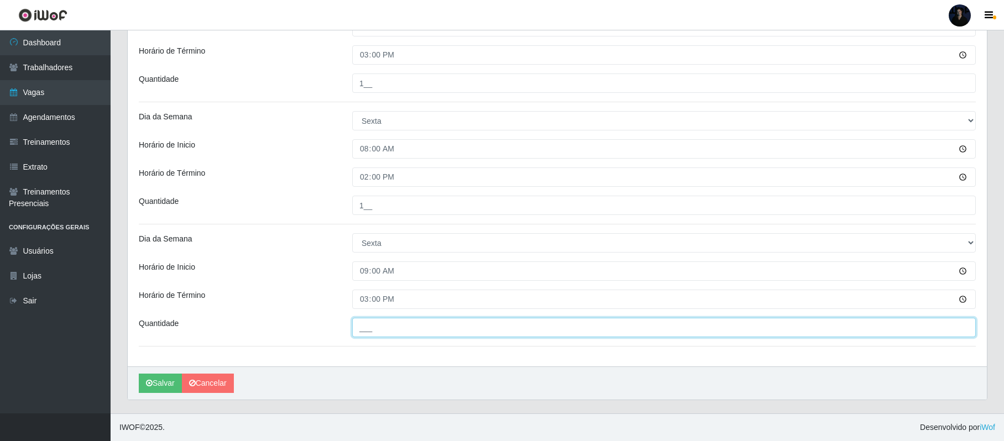
click at [359, 326] on input "___" at bounding box center [664, 327] width 624 height 19
type input "1__"
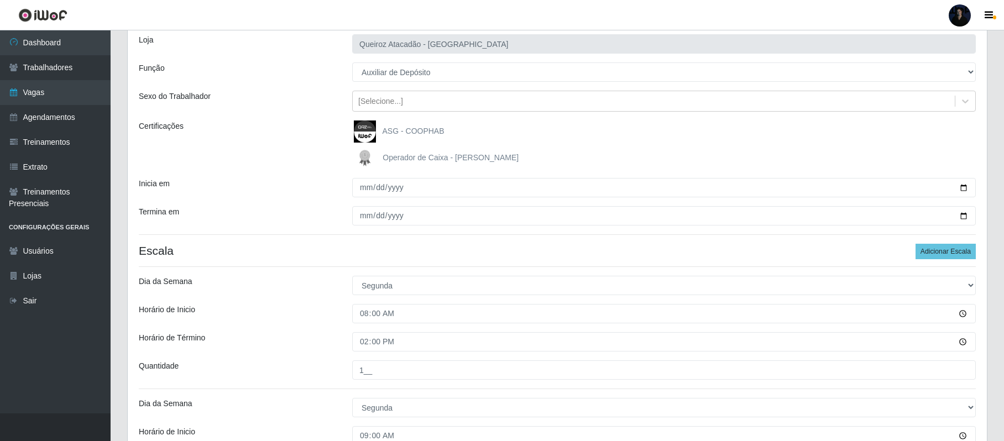
scroll to position [0, 0]
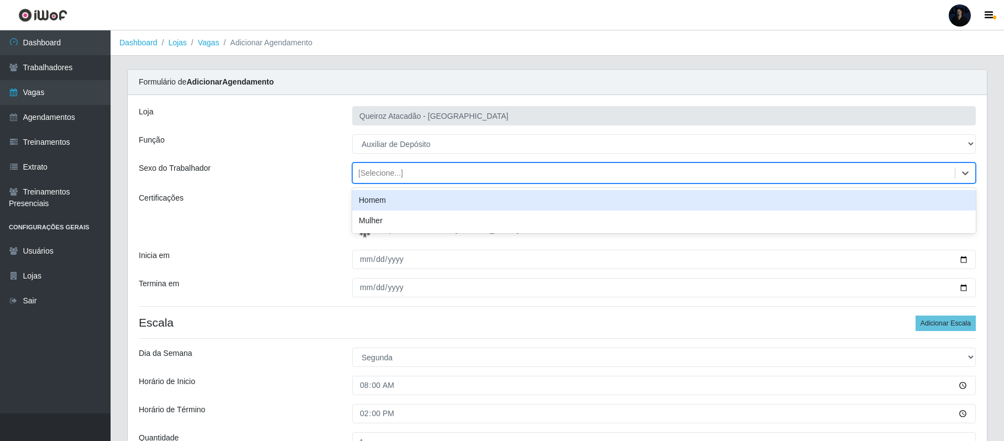
click at [376, 176] on div "[Selecione...]" at bounding box center [380, 174] width 45 height 12
click at [376, 198] on div "Homem" at bounding box center [664, 200] width 624 height 20
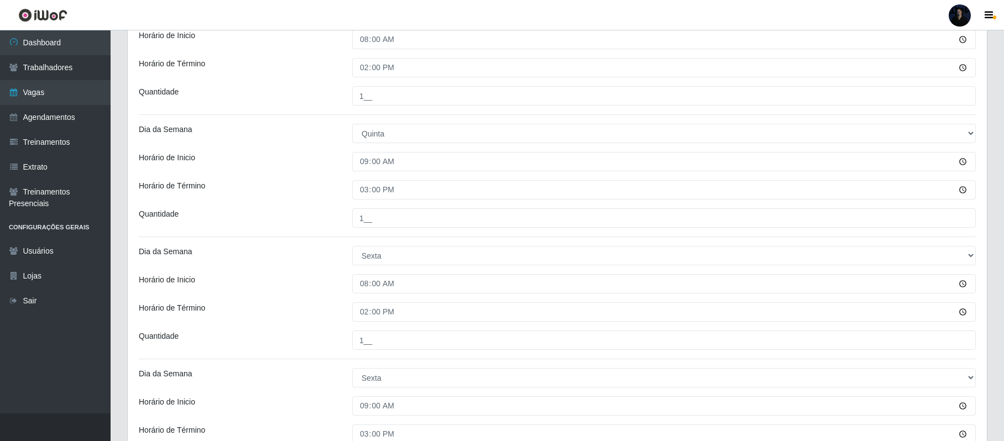
scroll to position [1217, 0]
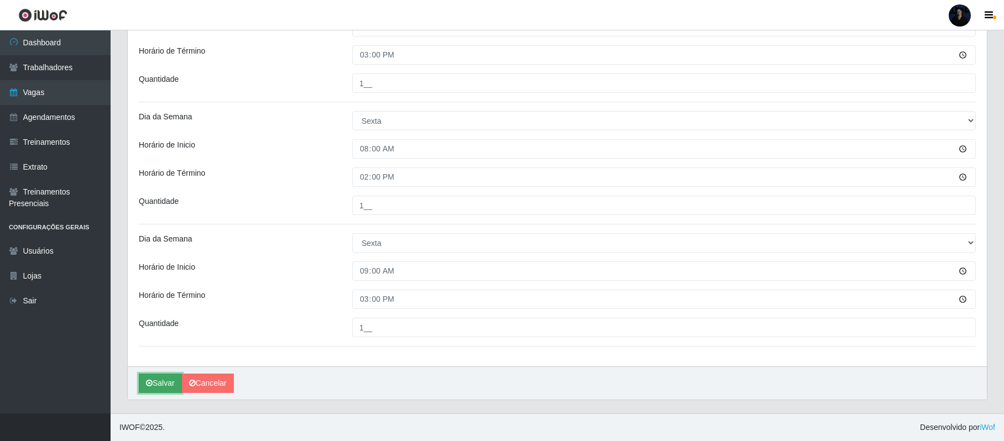
click at [153, 379] on button "Salvar" at bounding box center [160, 383] width 43 height 19
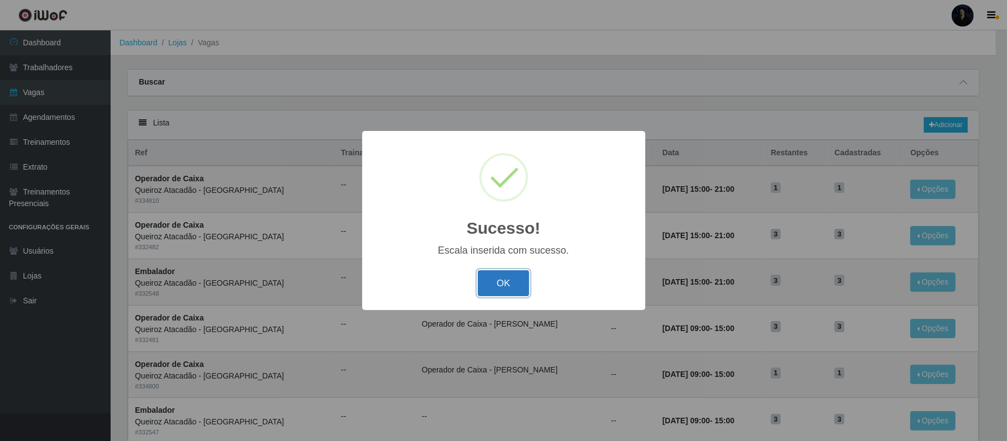
click at [503, 283] on button "OK" at bounding box center [503, 283] width 51 height 26
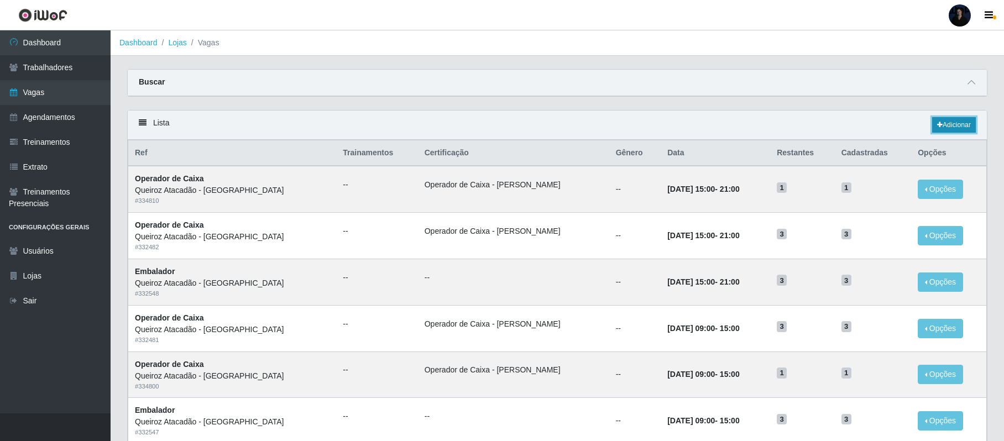
click at [962, 129] on link "Adicionar" at bounding box center [954, 124] width 44 height 15
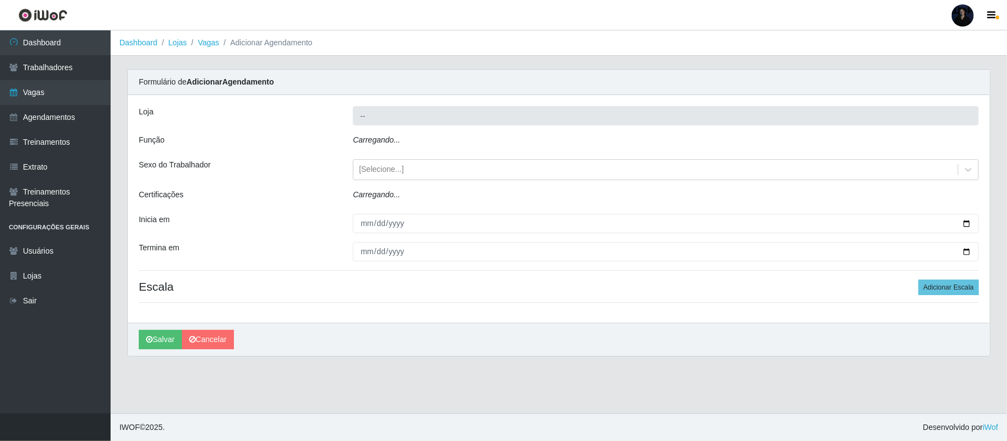
type input "Queiroz Atacadão - [GEOGRAPHIC_DATA]"
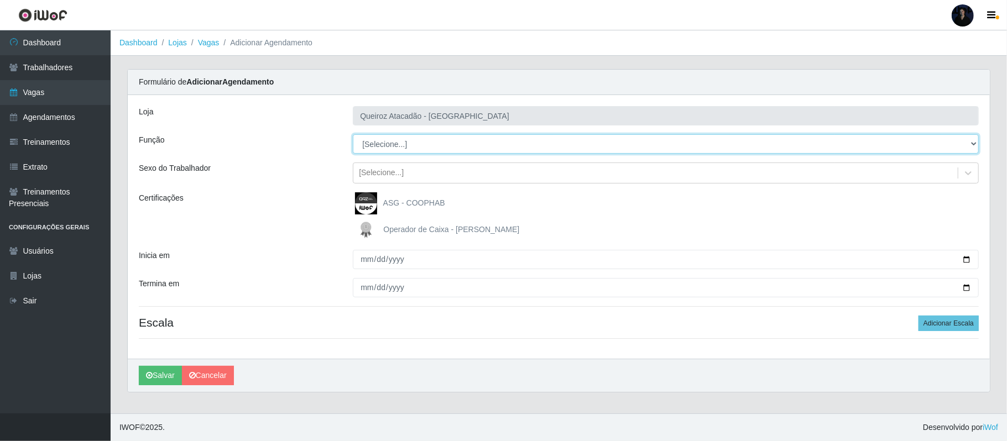
click at [401, 137] on select "[Selecione...] Auxiliar de Depósito Auxiliar de Depósito + Auxiliar de Depósito…" at bounding box center [666, 143] width 626 height 19
select select "110"
click at [353, 135] on select "[Selecione...] Auxiliar de Depósito Auxiliar de Depósito + Auxiliar de Depósito…" at bounding box center [666, 143] width 626 height 19
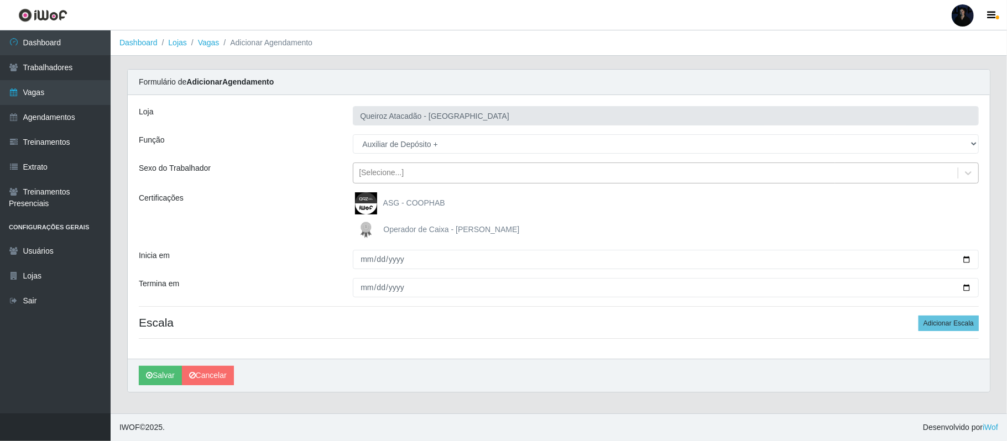
click at [402, 167] on div "[Selecione...]" at bounding box center [655, 173] width 604 height 18
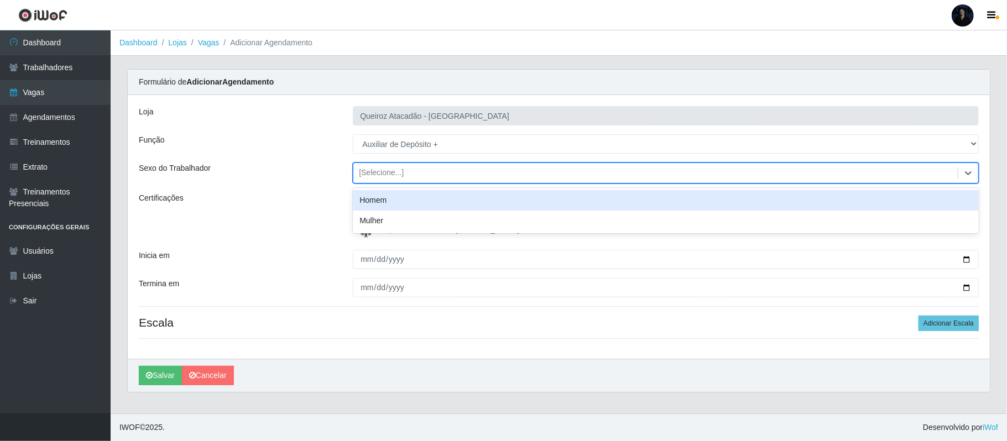
click at [393, 194] on div "Homem" at bounding box center [666, 200] width 626 height 20
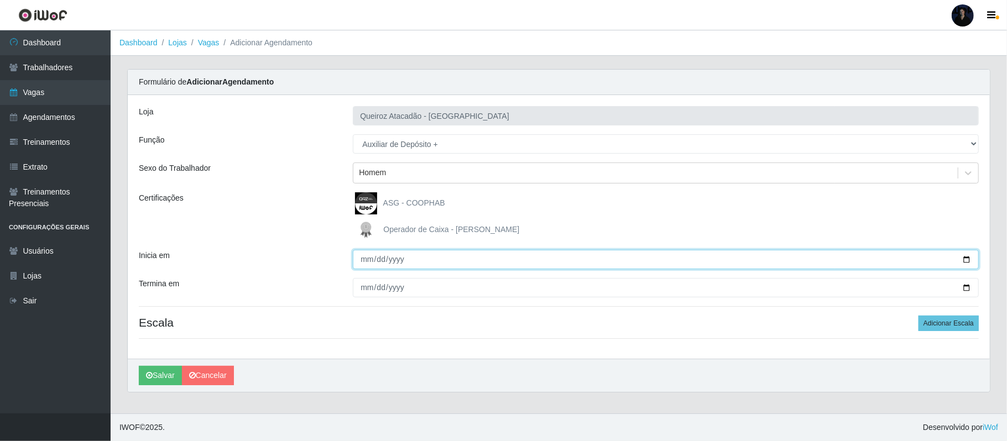
click at [969, 259] on input "Inicia em" at bounding box center [666, 259] width 626 height 19
type input "[DATE]"
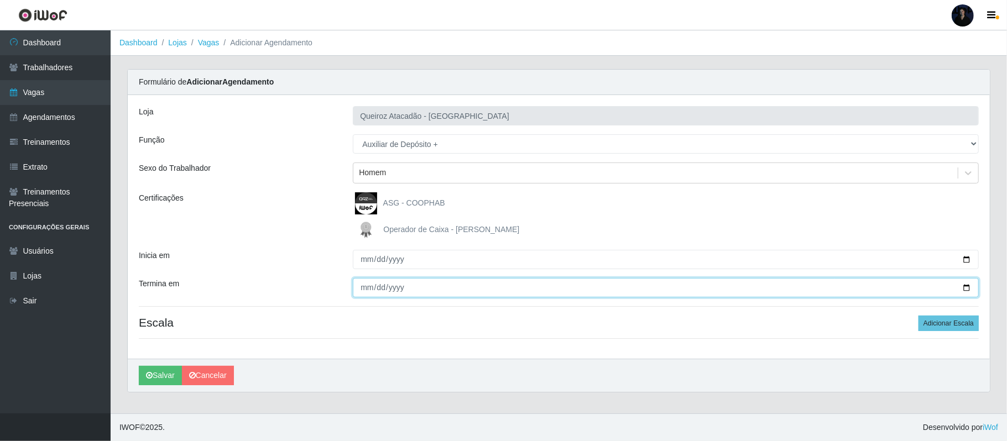
click at [967, 292] on input "Termina em" at bounding box center [666, 287] width 626 height 19
type input "[DATE]"
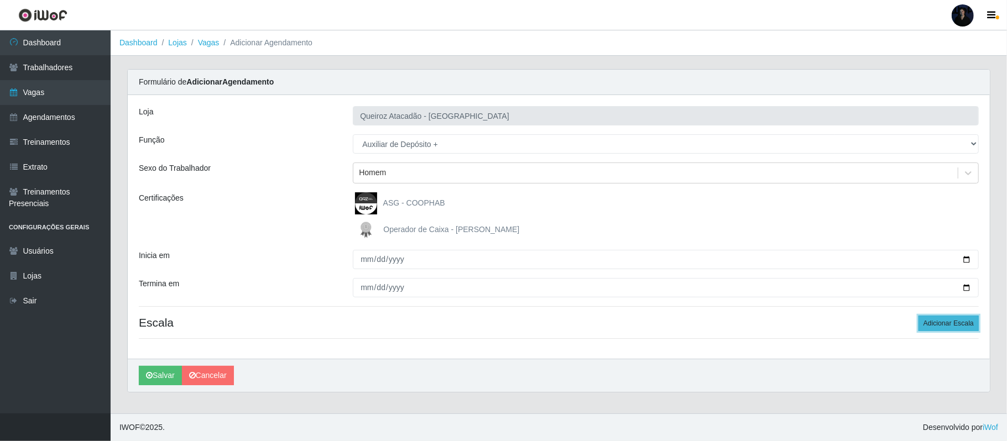
click at [924, 330] on button "Adicionar Escala" at bounding box center [948, 323] width 60 height 15
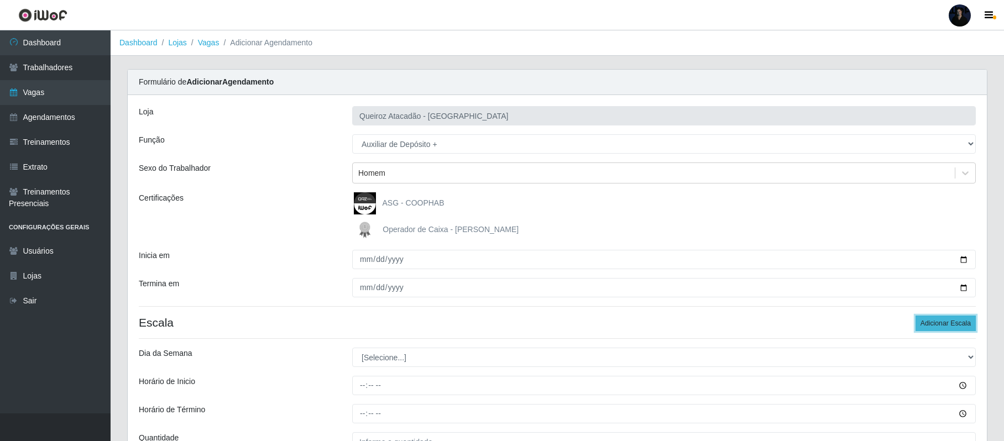
click at [945, 318] on button "Adicionar Escala" at bounding box center [946, 323] width 60 height 15
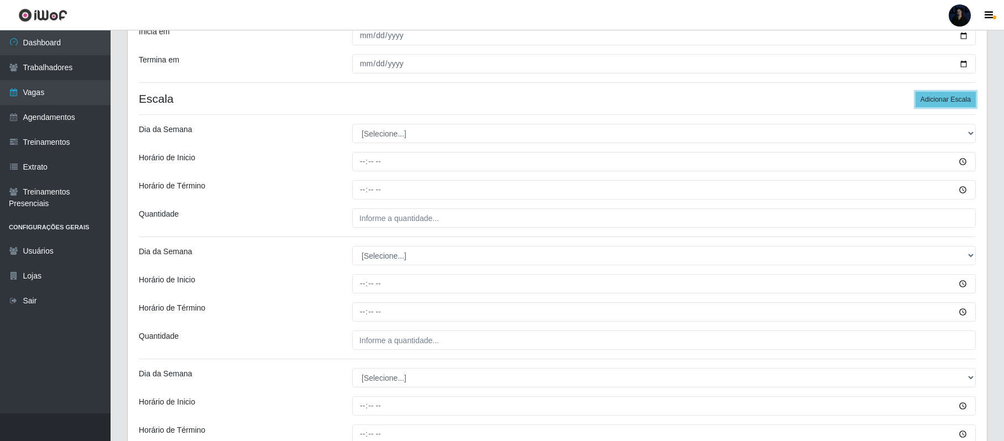
scroll to position [237, 0]
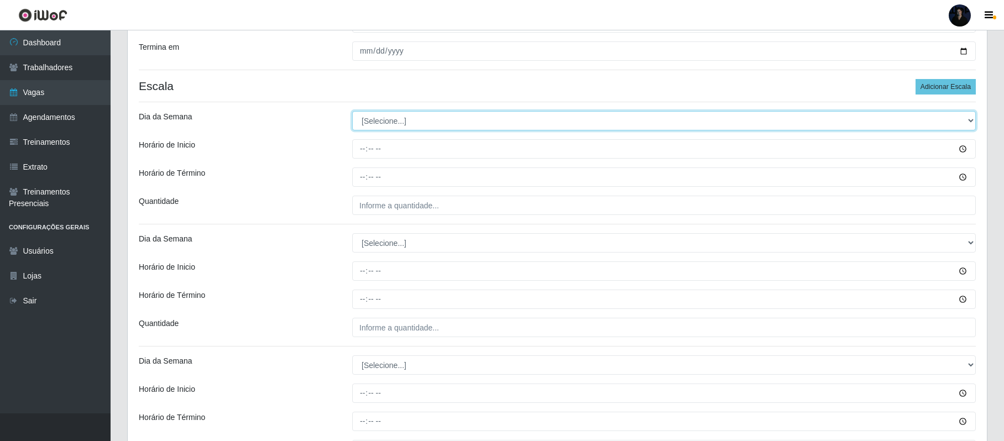
drag, startPoint x: 421, startPoint y: 124, endPoint x: 415, endPoint y: 130, distance: 9.0
click at [421, 124] on select "[Selecione...] Segunda Terça Quarta Quinta Sexta Sábado Domingo" at bounding box center [664, 120] width 624 height 19
select select "6"
click at [352, 112] on select "[Selecione...] Segunda Terça Quarta Quinta Sexta Sábado Domingo" at bounding box center [664, 120] width 624 height 19
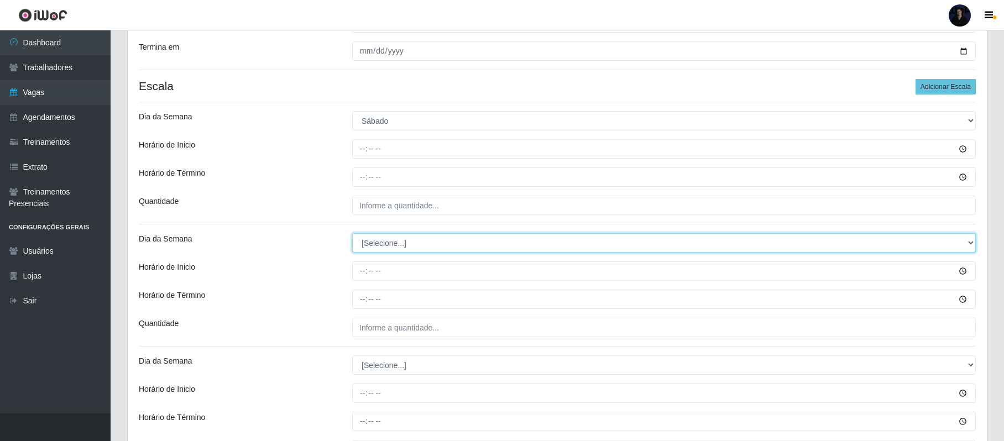
click at [383, 246] on select "[Selecione...] Segunda Terça Quarta Quinta Sexta Sábado Domingo" at bounding box center [664, 242] width 624 height 19
select select "6"
click at [352, 234] on select "[Selecione...] Segunda Terça Quarta Quinta Sexta Sábado Domingo" at bounding box center [664, 242] width 624 height 19
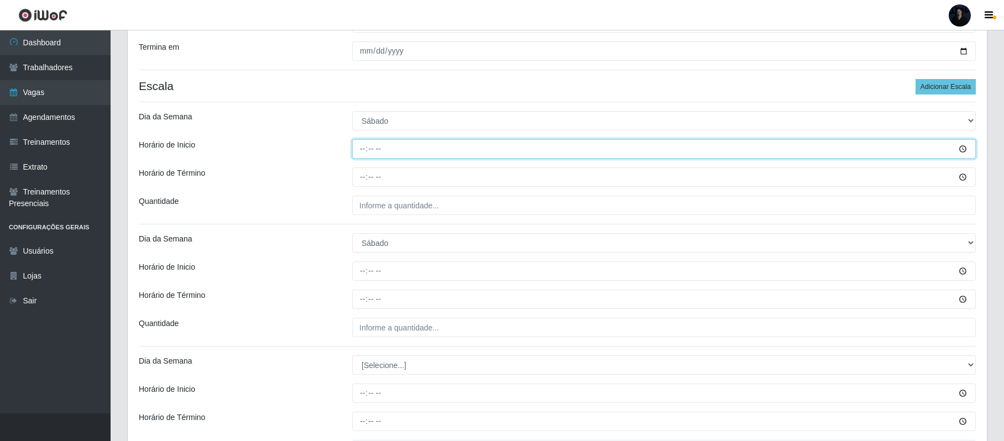
click at [365, 159] on input "Horário de Inicio" at bounding box center [664, 148] width 624 height 19
type input "08:00"
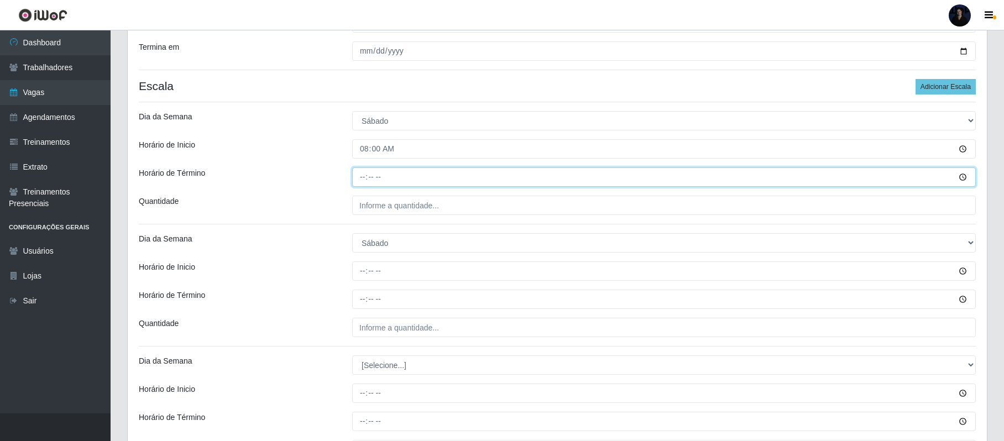
click at [361, 180] on input "Horário de Término" at bounding box center [664, 177] width 624 height 19
type input "14:00"
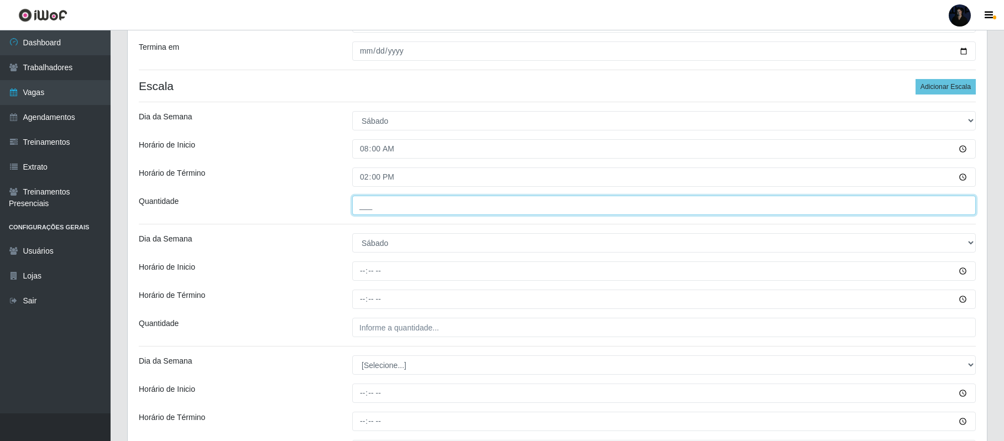
click at [358, 209] on input "___" at bounding box center [664, 205] width 624 height 19
type input "1__"
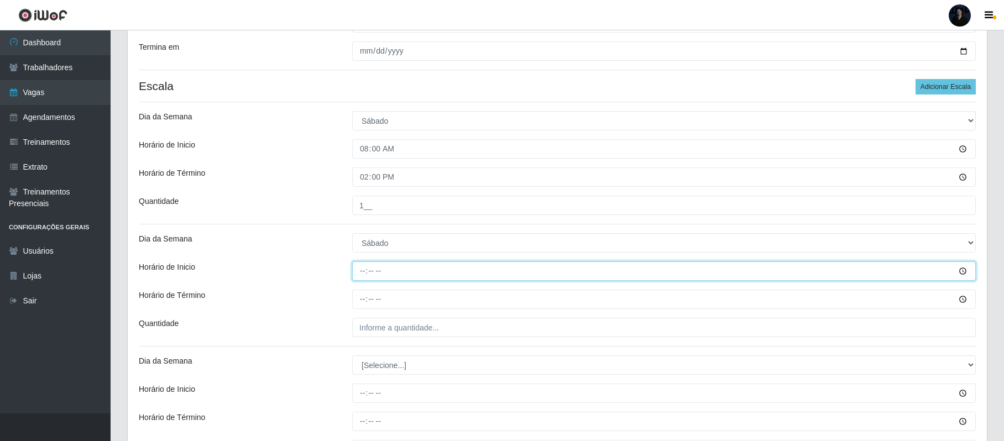
click at [360, 270] on input "Horário de Inicio" at bounding box center [664, 271] width 624 height 19
type input "09:00"
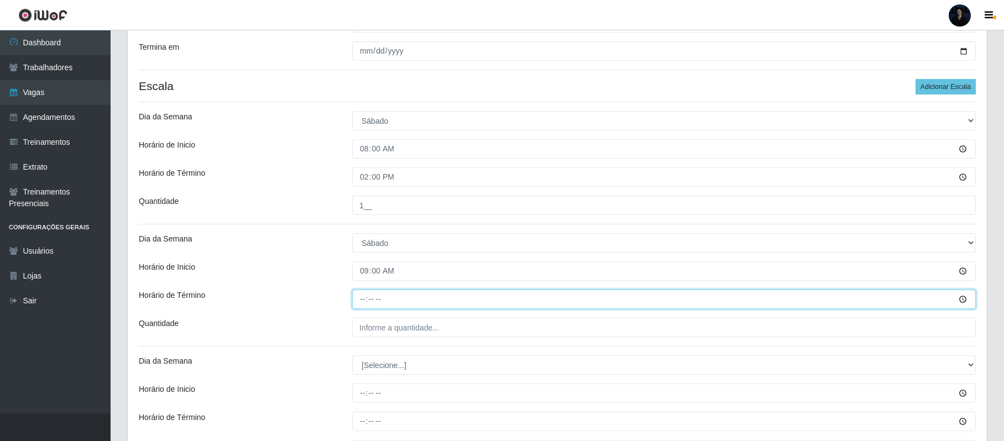
click at [359, 299] on input "Horário de Término" at bounding box center [664, 299] width 624 height 19
type input "15:00"
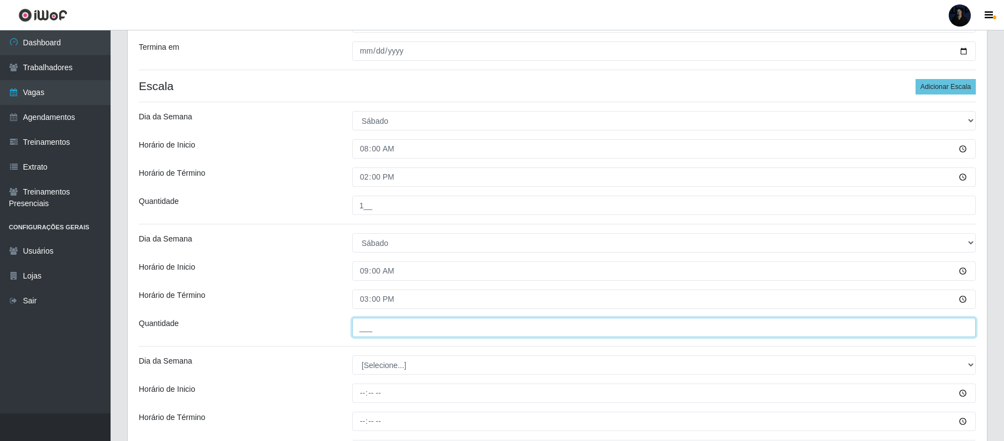
click at [363, 323] on input "___" at bounding box center [664, 327] width 624 height 19
type input "1__"
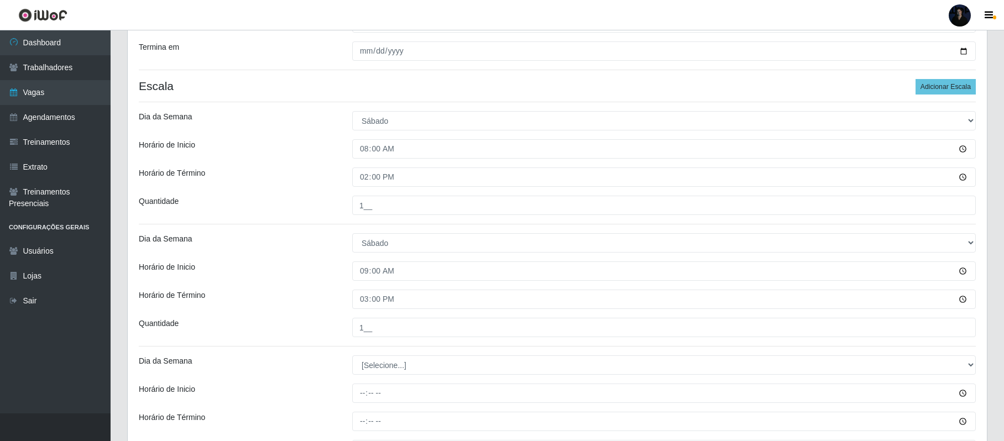
drag, startPoint x: 1005, startPoint y: 167, endPoint x: 1006, endPoint y: 258, distance: 90.7
click at [1004, 258] on html "Perfil Alterar Senha Sair Dashboard Trabalhadores Vagas Agendamentos Treinament…" at bounding box center [502, 224] width 1004 height 922
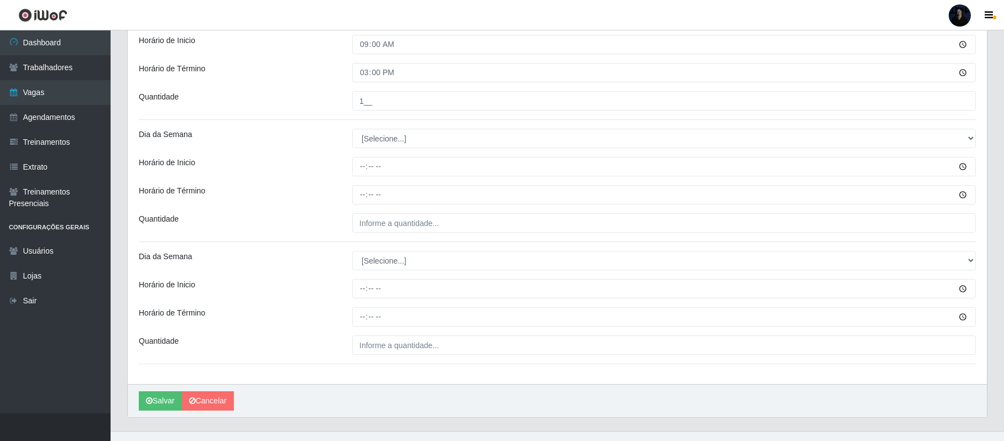
scroll to position [483, 0]
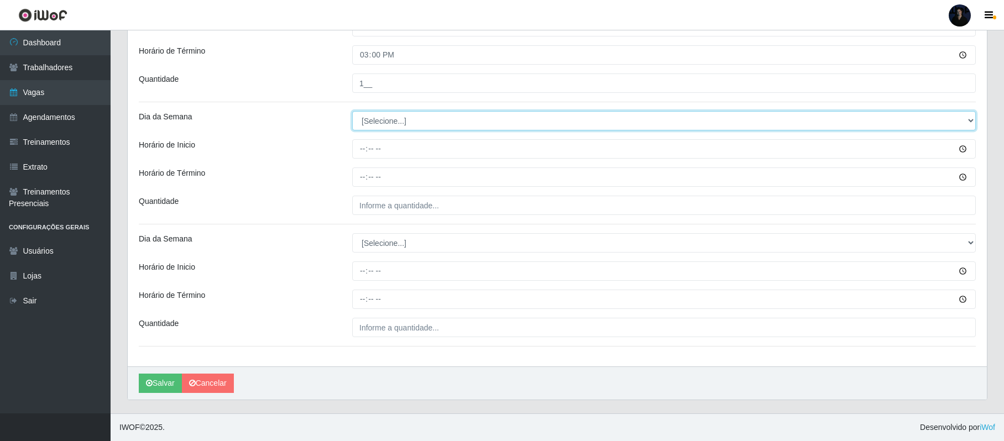
click at [414, 127] on select "[Selecione...] Segunda Terça Quarta Quinta Sexta Sábado Domingo" at bounding box center [664, 120] width 624 height 19
select select "0"
click at [352, 111] on select "[Selecione...] Segunda Terça Quarta Quinta Sexta Sábado Domingo" at bounding box center [664, 120] width 624 height 19
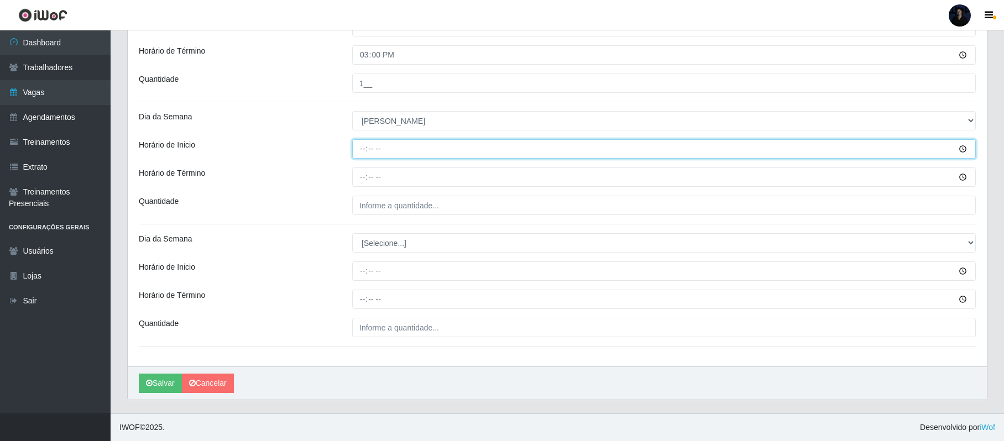
click at [355, 143] on input "Horário de Inicio" at bounding box center [664, 148] width 624 height 19
type input "08:00"
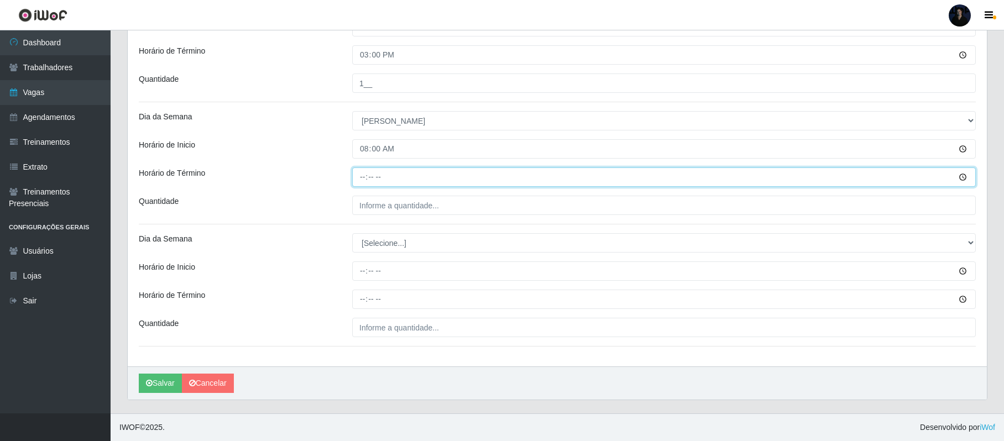
click at [361, 175] on input "Horário de Término" at bounding box center [664, 177] width 624 height 19
type input "14:00"
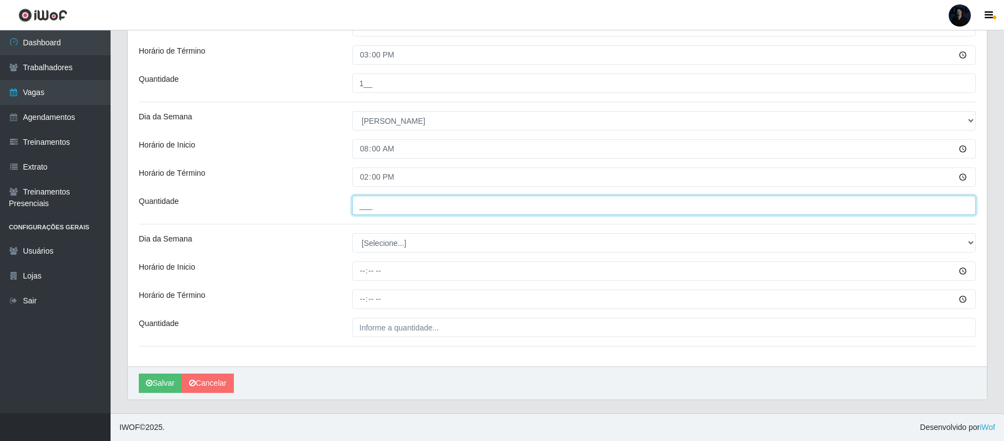
click at [367, 204] on input "___" at bounding box center [664, 205] width 624 height 19
type input "1__"
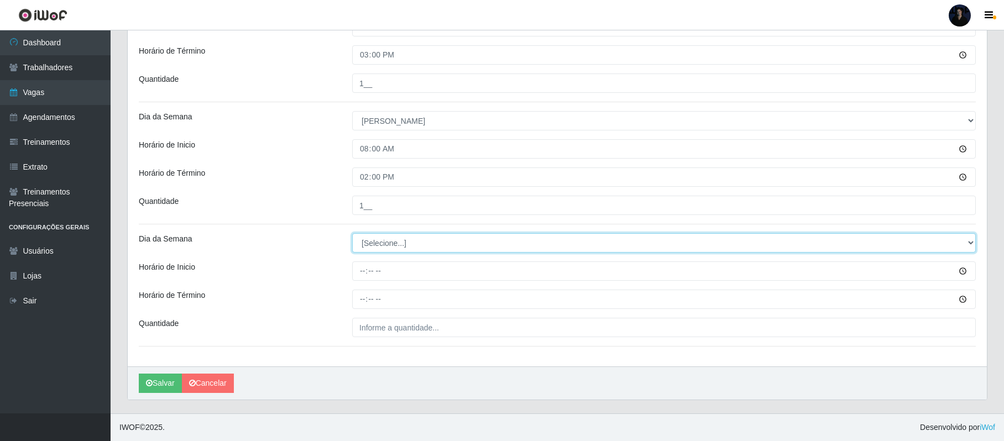
click at [372, 244] on select "[Selecione...] Segunda Terça Quarta Quinta Sexta Sábado Domingo" at bounding box center [664, 242] width 624 height 19
select select "0"
click at [352, 233] on select "[Selecione...] Segunda Terça Quarta Quinta Sexta Sábado Domingo" at bounding box center [664, 242] width 624 height 19
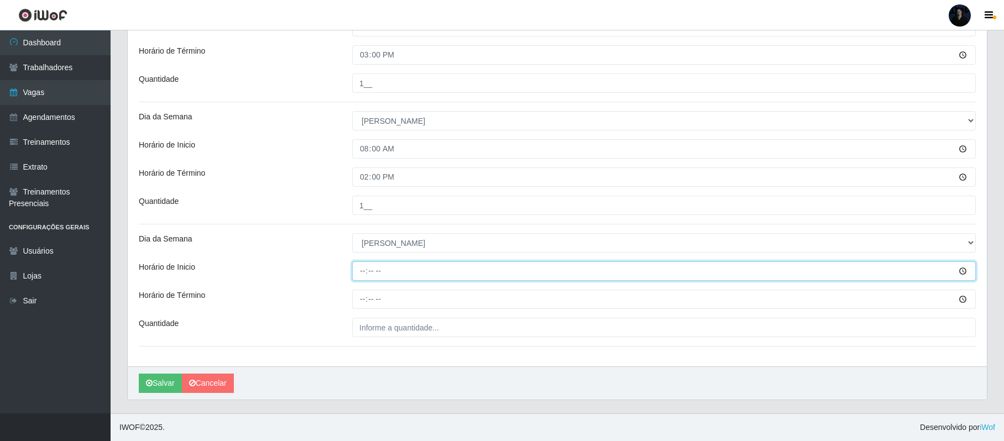
click at [363, 273] on input "Horário de Inicio" at bounding box center [664, 271] width 624 height 19
type input "09:00"
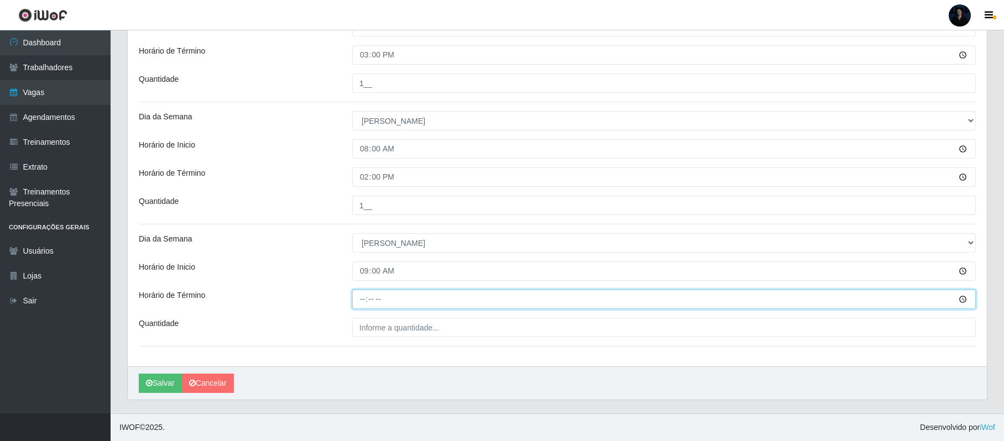
click at [359, 299] on input "Horário de Término" at bounding box center [664, 299] width 624 height 19
type input "15:00"
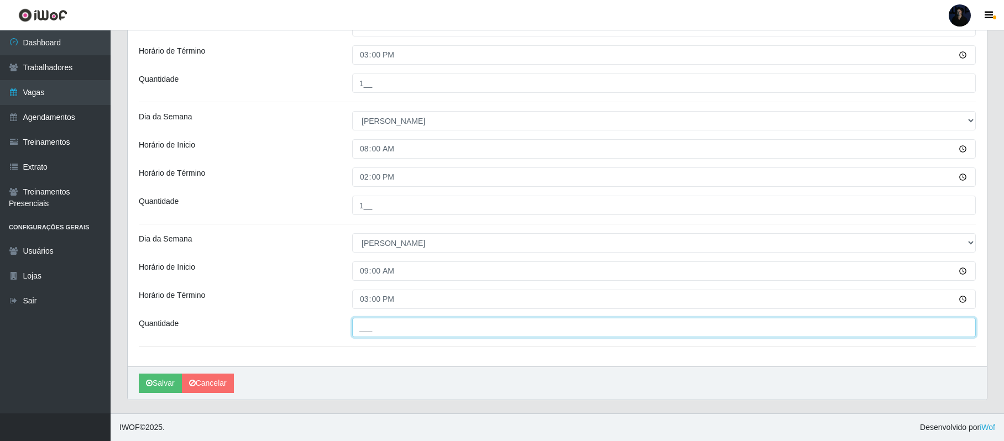
click at [363, 327] on input "___" at bounding box center [664, 327] width 624 height 19
type input "1__"
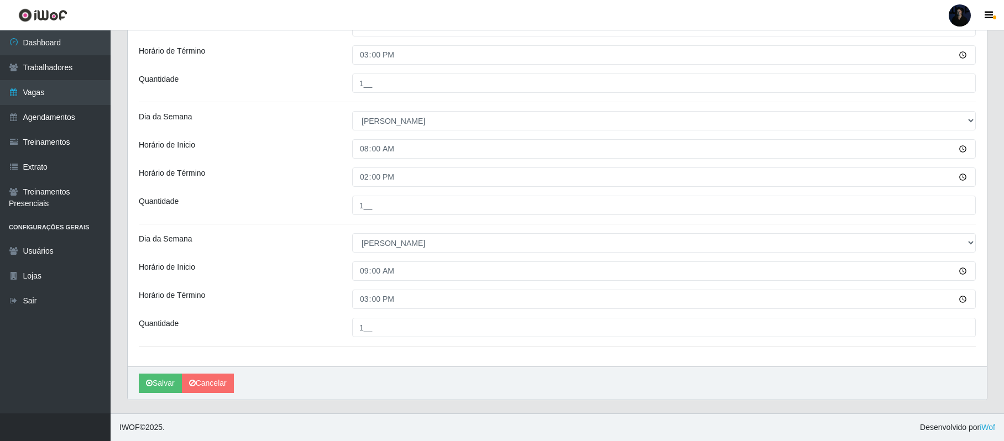
click at [164, 394] on div "[PERSON_NAME]" at bounding box center [557, 383] width 859 height 33
click at [161, 381] on button "Salvar" at bounding box center [160, 383] width 43 height 19
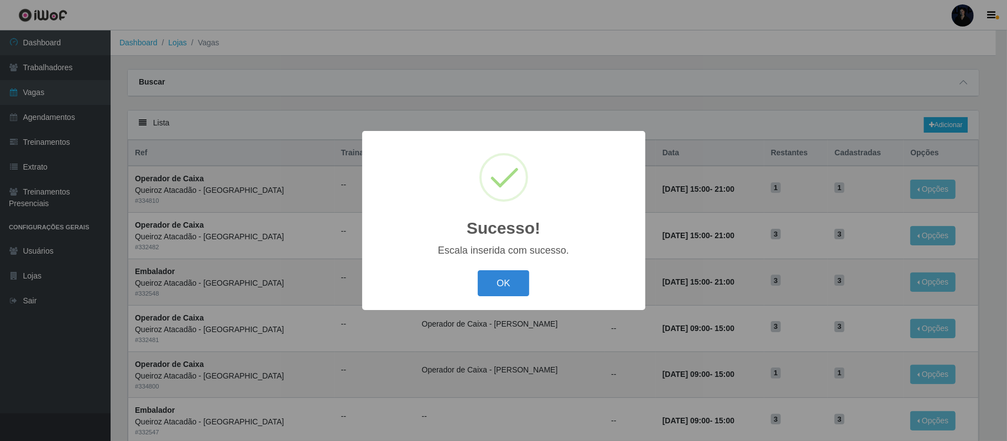
click at [496, 278] on button "OK" at bounding box center [503, 283] width 51 height 26
